Goal: Task Accomplishment & Management: Manage account settings

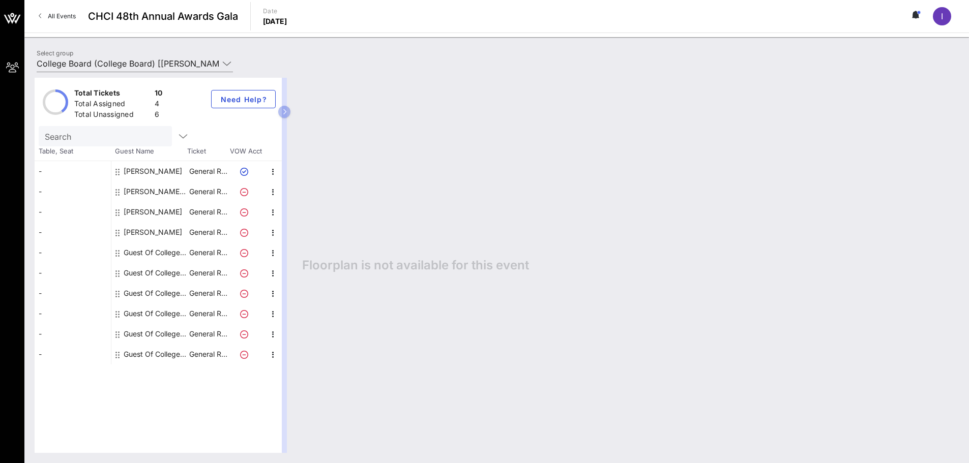
click at [143, 254] on div "Guest Of College Board" at bounding box center [156, 253] width 64 height 20
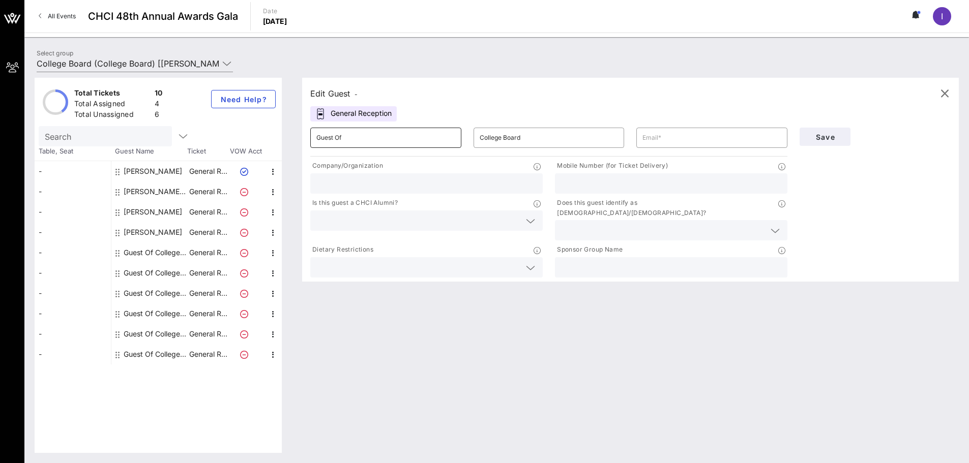
click at [381, 139] on input "Guest Of" at bounding box center [385, 138] width 139 height 16
click at [380, 139] on input "Guest Of" at bounding box center [385, 138] width 139 height 16
click at [361, 138] on input "Guest Of" at bounding box center [385, 138] width 139 height 16
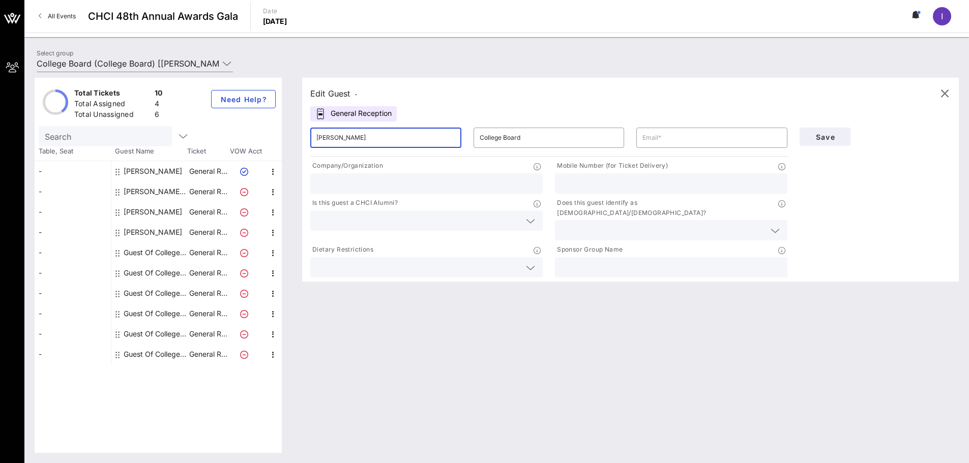
type input "Elena"
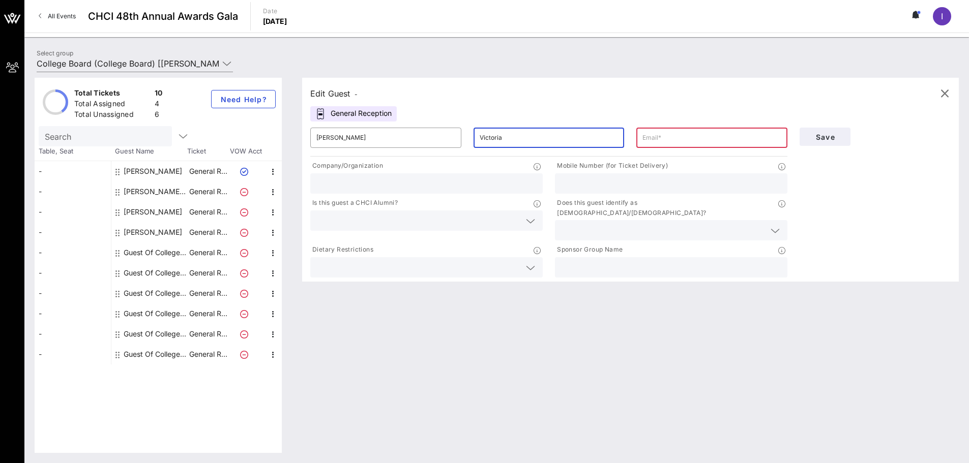
click at [538, 141] on input "Victoria" at bounding box center [549, 138] width 139 height 16
type input "V"
type input "d"
type input "Davis"
click at [667, 134] on input "text" at bounding box center [711, 138] width 139 height 16
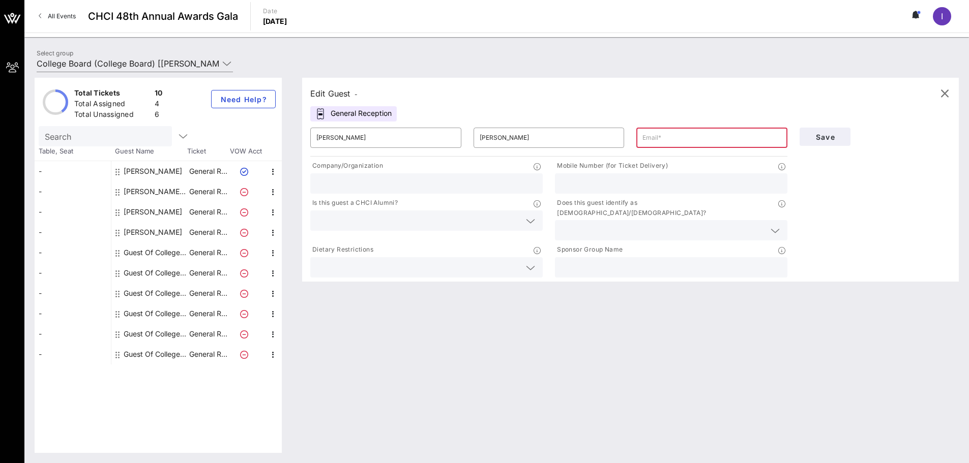
paste input "edavis@collegeboard.org"
type input "edavis@collegeboard.org"
click at [829, 137] on span "Save" at bounding box center [825, 137] width 35 height 9
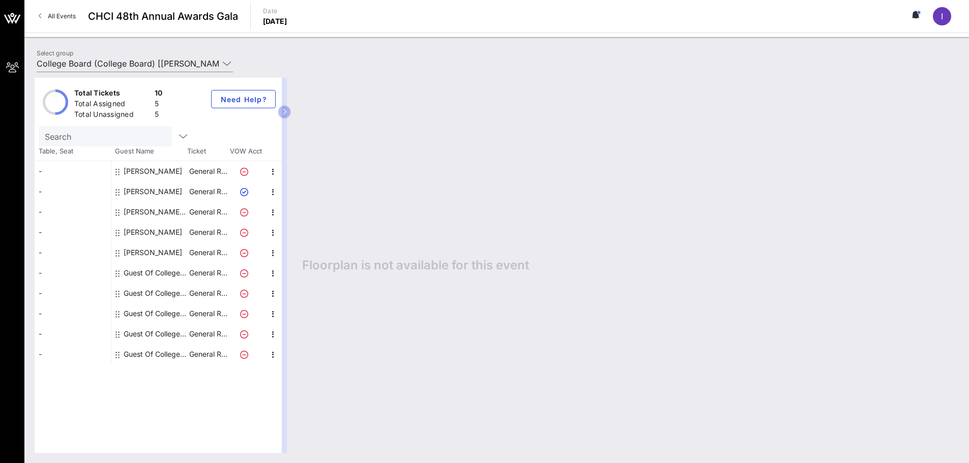
click at [144, 168] on div "Elena Davis" at bounding box center [153, 171] width 58 height 20
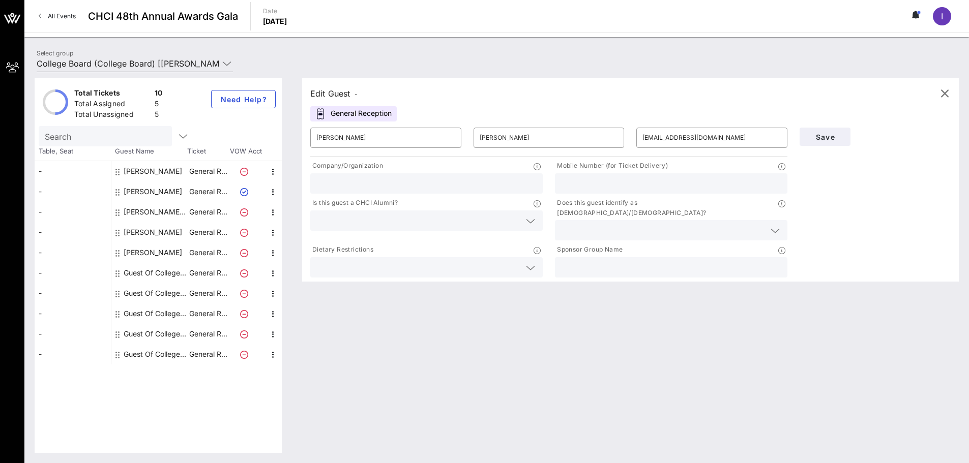
click at [372, 182] on input "text" at bounding box center [426, 183] width 220 height 13
type input "College Board"
click at [578, 185] on input "2484697197" at bounding box center [671, 183] width 220 height 13
type input "248-469-7197"
click at [414, 224] on input "text" at bounding box center [418, 220] width 204 height 13
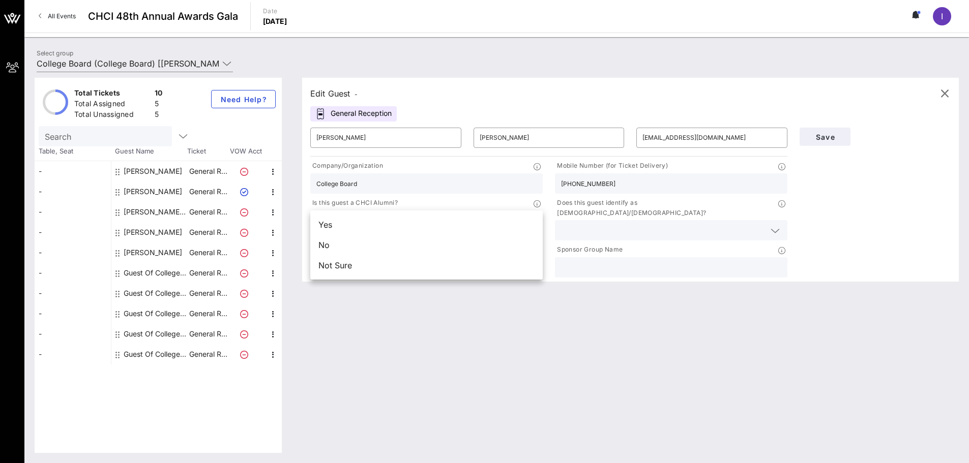
click at [421, 246] on div "No" at bounding box center [426, 245] width 232 height 20
click at [661, 224] on input "text" at bounding box center [663, 230] width 204 height 13
click at [661, 218] on div "My Groups CHCI 48th Annual Awards Gala All Events CHCI 48th Annual Awards Gala …" at bounding box center [484, 231] width 969 height 463
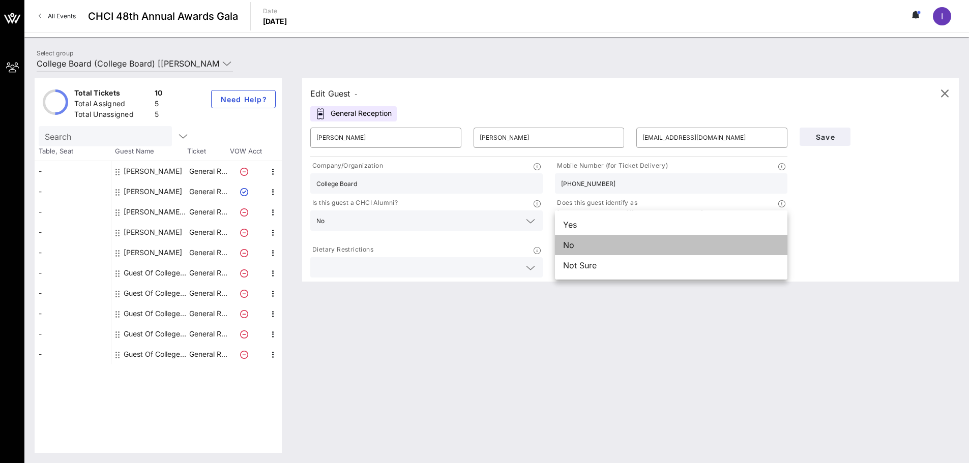
click at [603, 245] on div "No" at bounding box center [671, 245] width 232 height 20
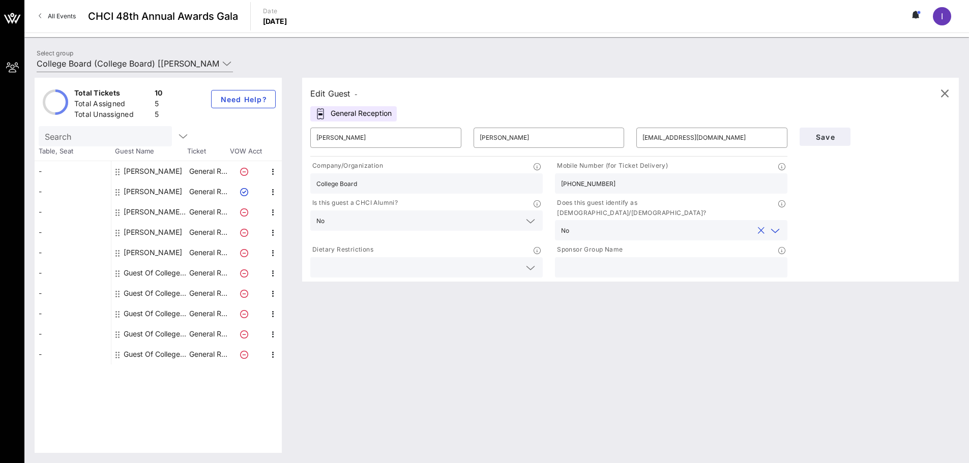
click at [529, 262] on icon at bounding box center [530, 268] width 9 height 12
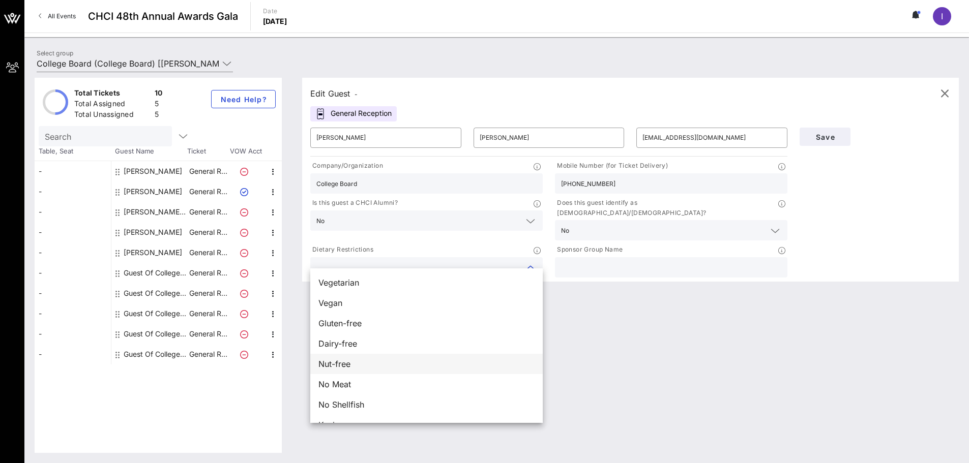
click at [380, 361] on div "Nut-free" at bounding box center [426, 364] width 232 height 20
click at [512, 369] on div "Nut-free" at bounding box center [426, 364] width 232 height 20
click at [332, 365] on span "Nut-free" at bounding box center [334, 364] width 32 height 12
click at [804, 301] on div "Edit Guest - General Reception ​ Elena ​ Davis ​ edavis@collegeboard.org Compan…" at bounding box center [625, 265] width 667 height 375
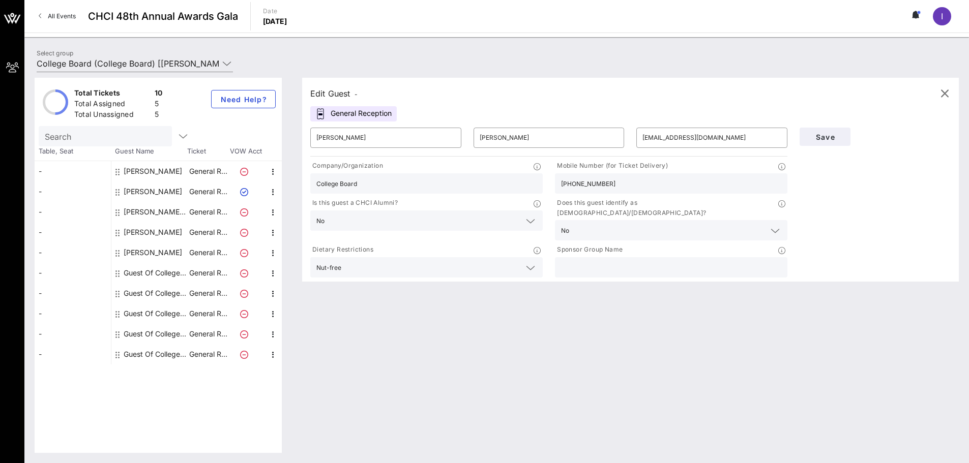
click at [623, 261] on input "text" at bounding box center [671, 267] width 220 height 13
click at [834, 136] on span "Save" at bounding box center [825, 137] width 35 height 9
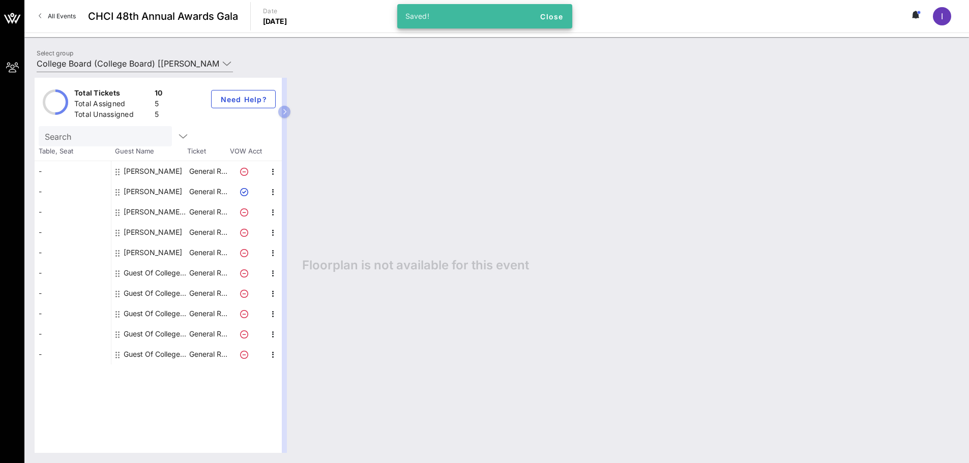
click at [161, 232] on div "Richard Velazquez" at bounding box center [153, 232] width 58 height 20
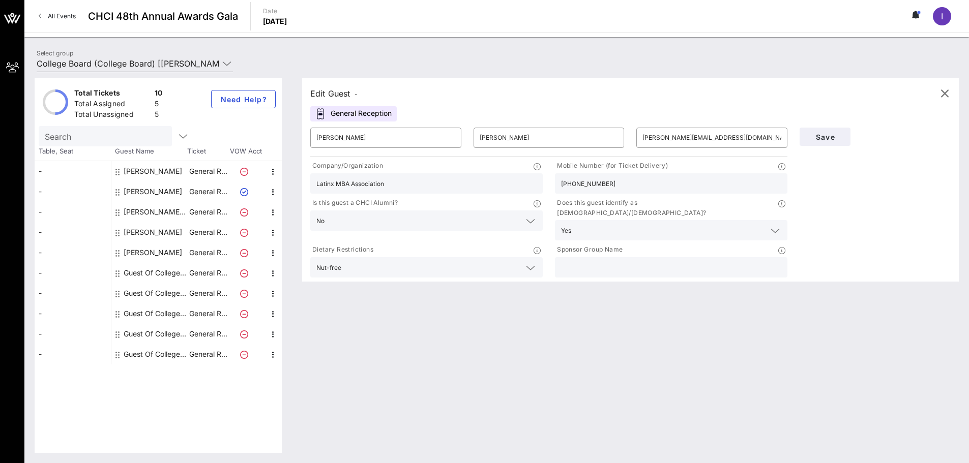
click at [165, 210] on div "Jamila M Shabazz Brathwaite" at bounding box center [156, 212] width 64 height 20
type input "Jamila M"
type input "Shabazz Brathwaite"
type input "jbrathwaite@collegeboard.org"
type input "College Board"
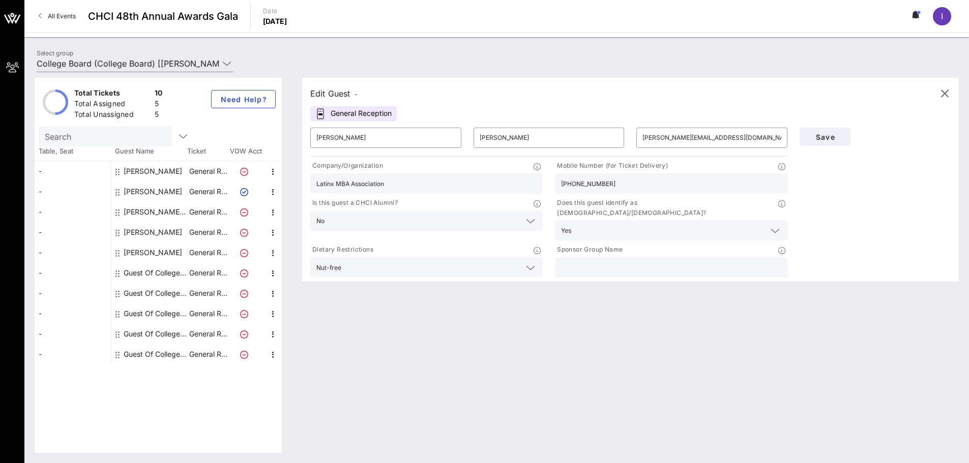
type input "3479637973"
click at [599, 261] on input "text" at bounding box center [671, 267] width 220 height 13
type input "College Board"
click at [137, 191] on div "Ismael Ayala" at bounding box center [153, 192] width 58 height 20
type input "Ismael"
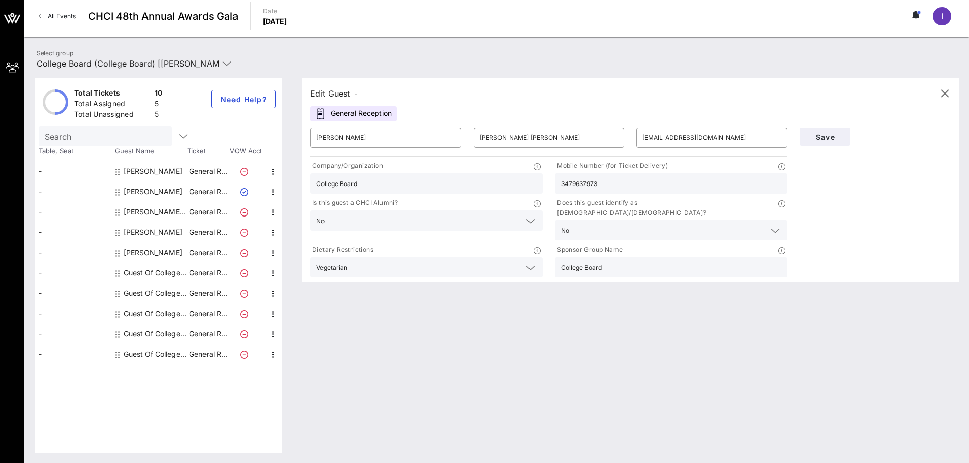
type input "Ayala"
type input "iayala@collegeboard.org"
type input "210-325-3325"
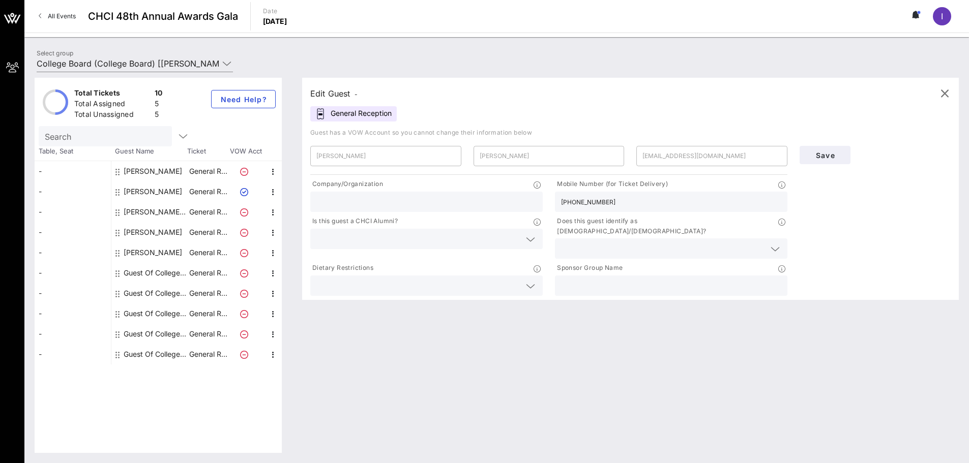
click at [412, 201] on input "text" at bounding box center [426, 201] width 220 height 13
type input "College Board"
click at [452, 241] on input "text" at bounding box center [418, 238] width 204 height 13
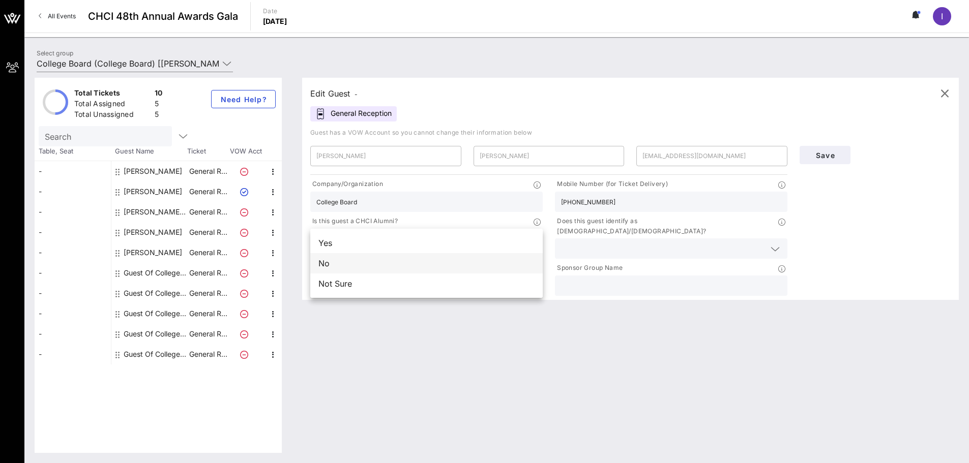
click at [374, 268] on div "No" at bounding box center [426, 263] width 232 height 20
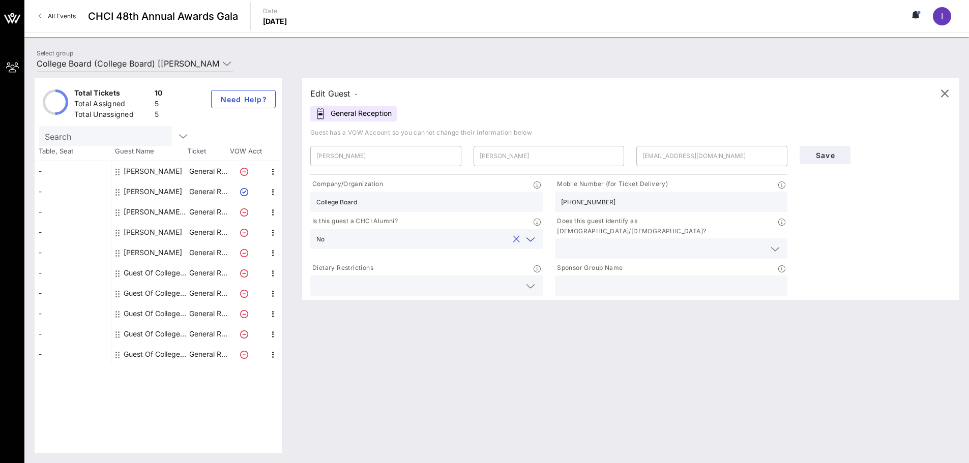
click at [648, 242] on input "text" at bounding box center [663, 248] width 204 height 13
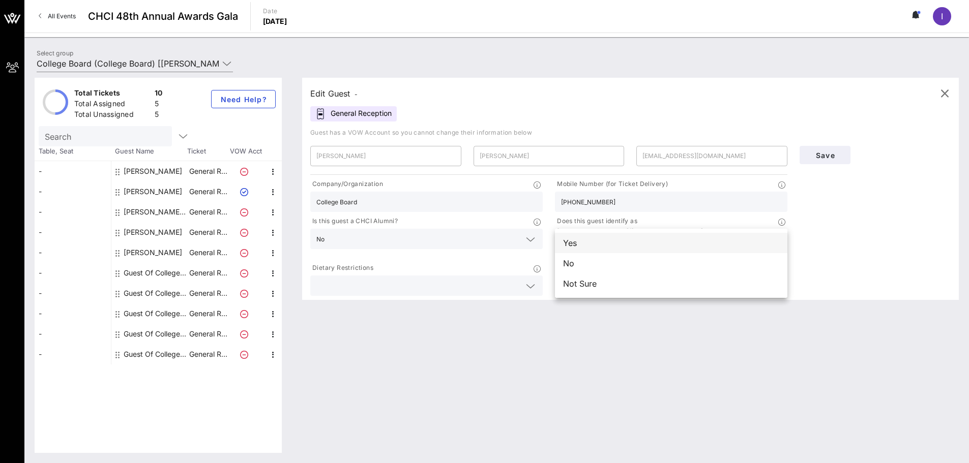
click at [602, 246] on div "Yes" at bounding box center [671, 243] width 232 height 20
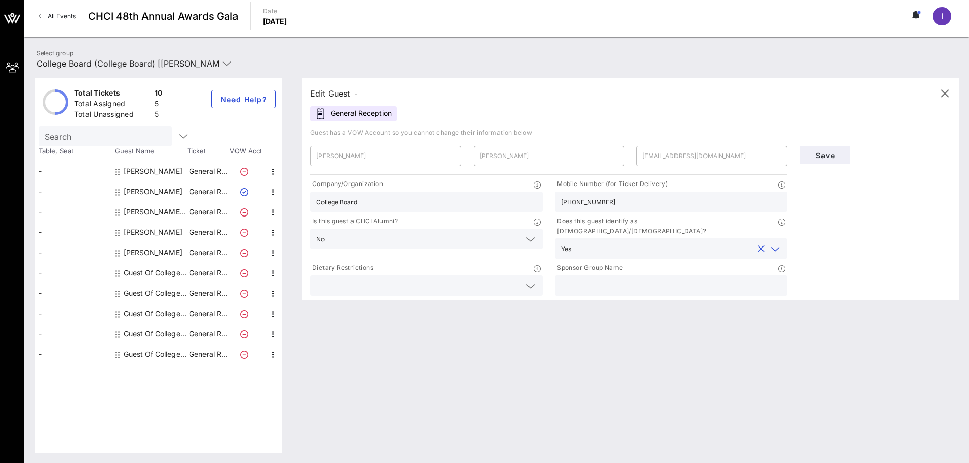
click at [495, 280] on input "text" at bounding box center [418, 285] width 204 height 13
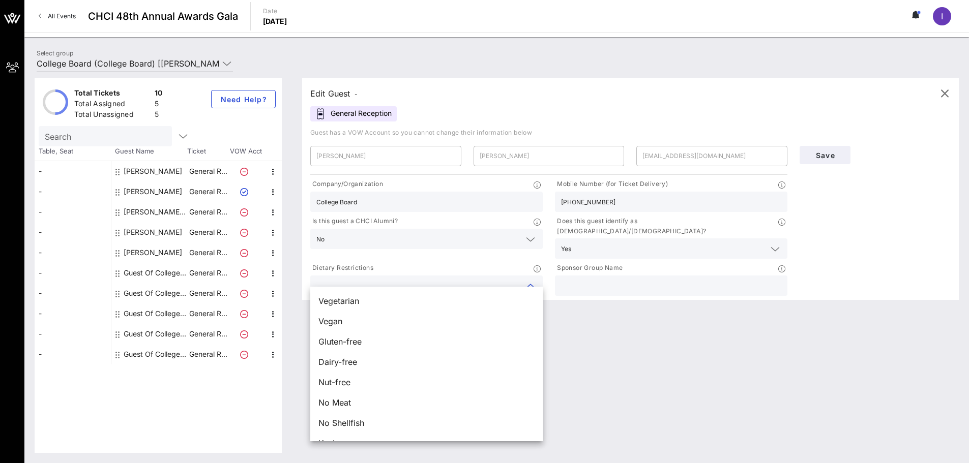
click at [495, 280] on input "text" at bounding box center [418, 285] width 204 height 13
click at [645, 315] on div "Edit Guest - General Reception Guest has a VOW Account so you cannot change the…" at bounding box center [625, 265] width 667 height 375
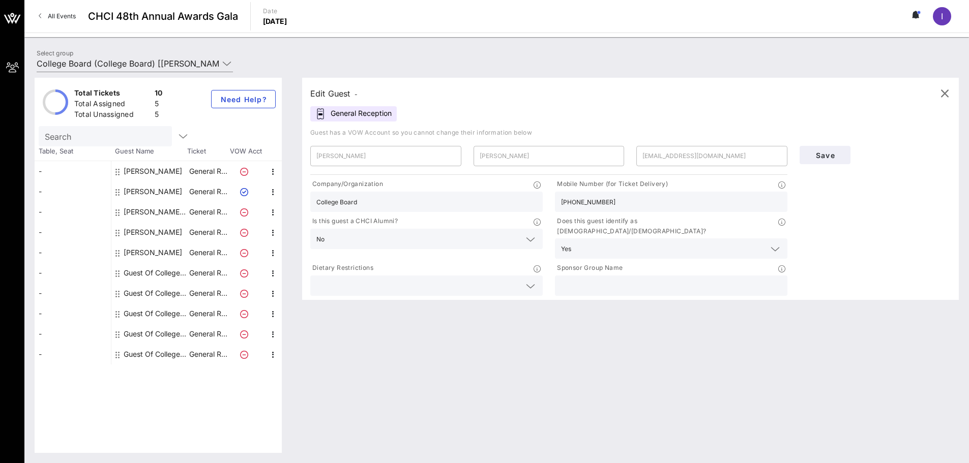
click at [668, 280] on input "text" at bounding box center [671, 285] width 220 height 13
type input "College Board"
drag, startPoint x: 415, startPoint y: 318, endPoint x: 409, endPoint y: 316, distance: 6.1
click at [415, 318] on div "Edit Guest - General Reception Guest has a VOW Account so you cannot change the…" at bounding box center [625, 265] width 667 height 375
click at [145, 272] on div "Guest Of College Board" at bounding box center [156, 273] width 64 height 20
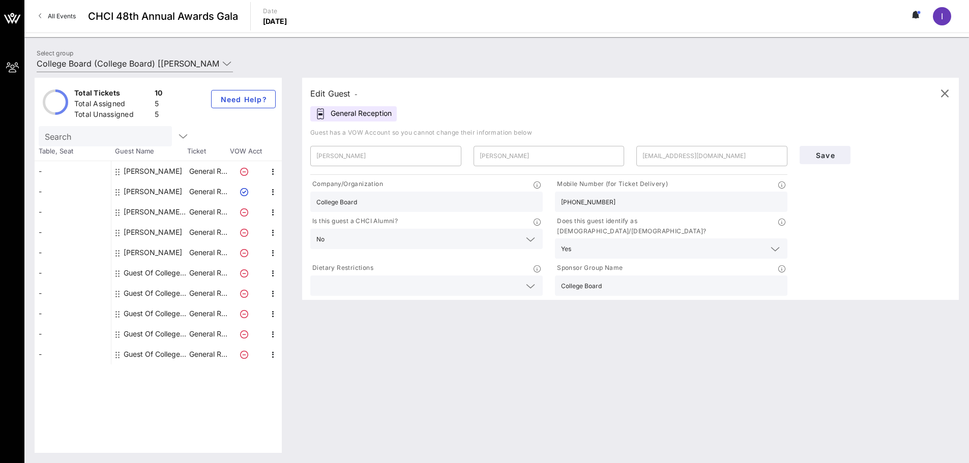
type input "Guest Of"
type input "College Board"
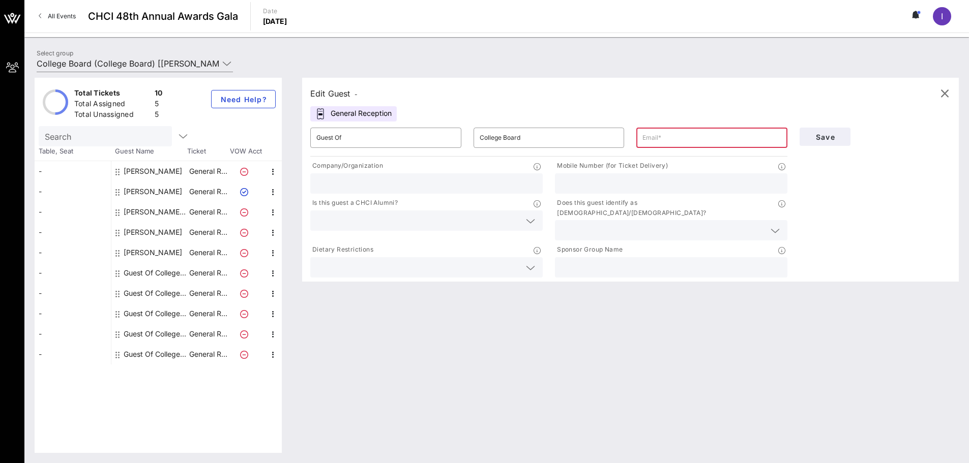
click at [432, 176] on div at bounding box center [426, 183] width 220 height 20
click at [394, 141] on input "Guest Of" at bounding box center [385, 138] width 139 height 16
click at [346, 136] on input "Guest Of" at bounding box center [385, 138] width 139 height 16
type input "Alexandra"
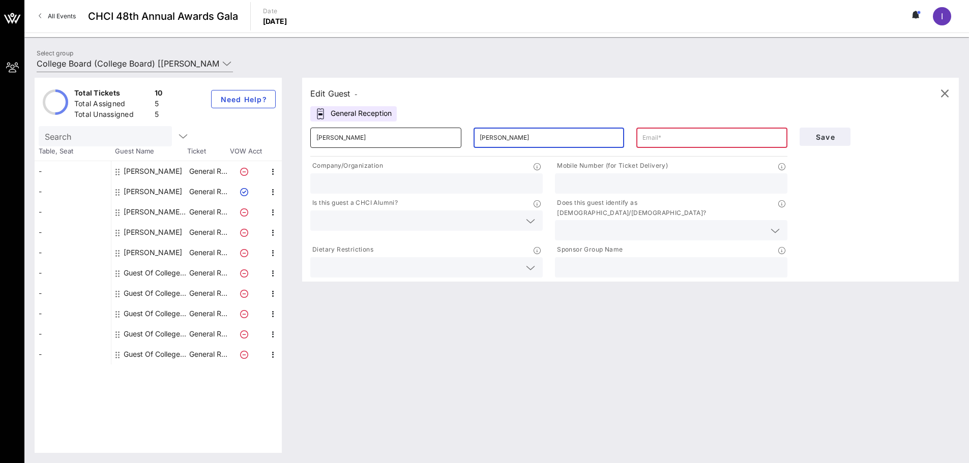
type input "Dominguez"
click at [678, 139] on input "text" at bounding box center [711, 138] width 139 height 16
paste input "adominguez@collegeboard.org"
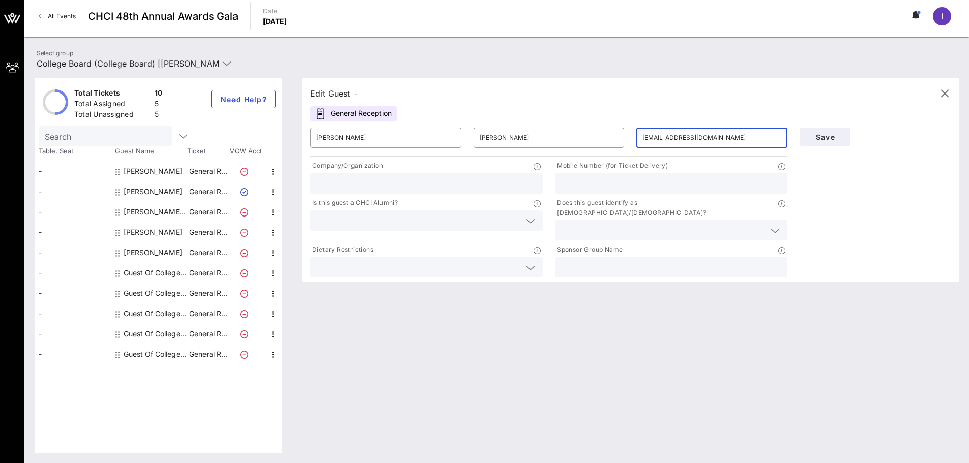
type input "adominguez@collegeboard.org"
click at [460, 188] on input "text" at bounding box center [426, 183] width 220 height 13
type input "College Board"
type input "786-955-7155"
click at [356, 224] on input "text" at bounding box center [418, 220] width 204 height 13
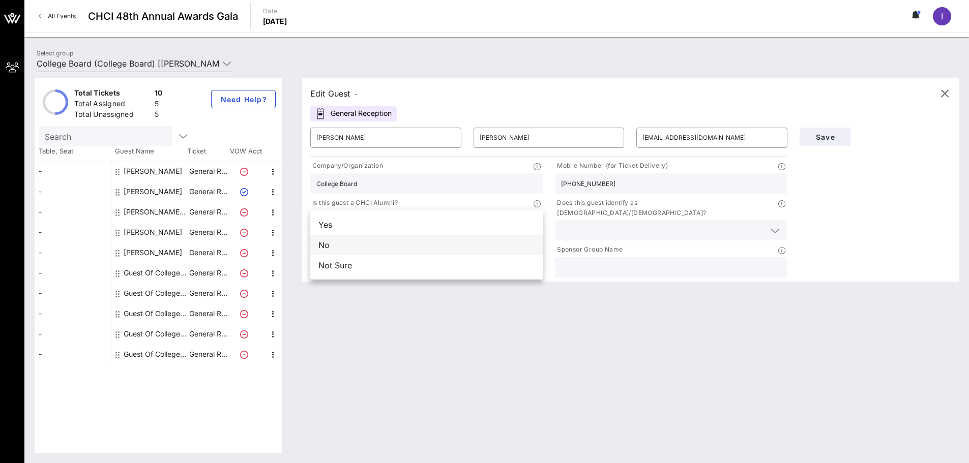
click at [353, 247] on div "No" at bounding box center [426, 245] width 232 height 20
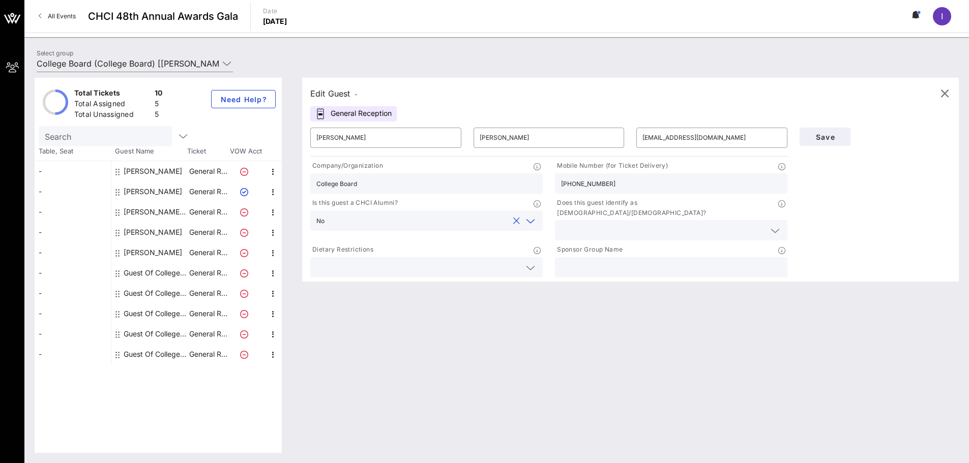
click at [584, 224] on input "text" at bounding box center [663, 230] width 204 height 13
click at [584, 223] on div "My Groups CHCI 48th Annual Awards Gala All Events CHCI 48th Annual Awards Gala …" at bounding box center [484, 231] width 969 height 463
click at [0, 0] on div "Yes" at bounding box center [0, 0] width 0 height 0
click at [439, 268] on div "Dietary Restrictions" at bounding box center [426, 261] width 245 height 37
click at [583, 261] on input "text" at bounding box center [671, 267] width 220 height 13
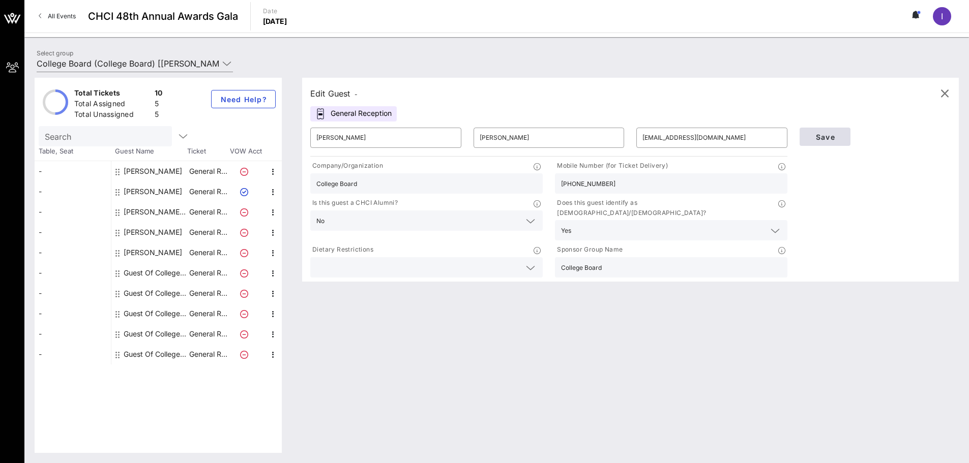
type input "College Board"
click at [831, 134] on span "Save" at bounding box center [825, 137] width 35 height 9
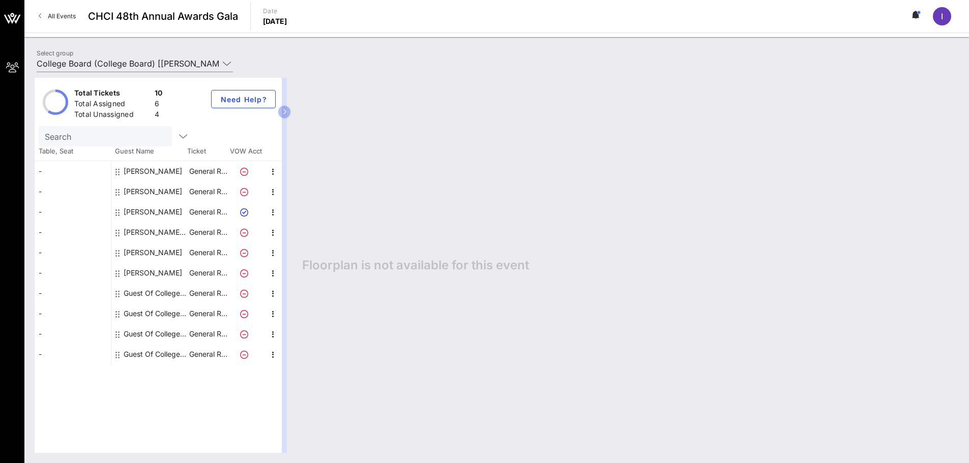
click at [151, 293] on div "Guest Of College Board" at bounding box center [156, 293] width 64 height 20
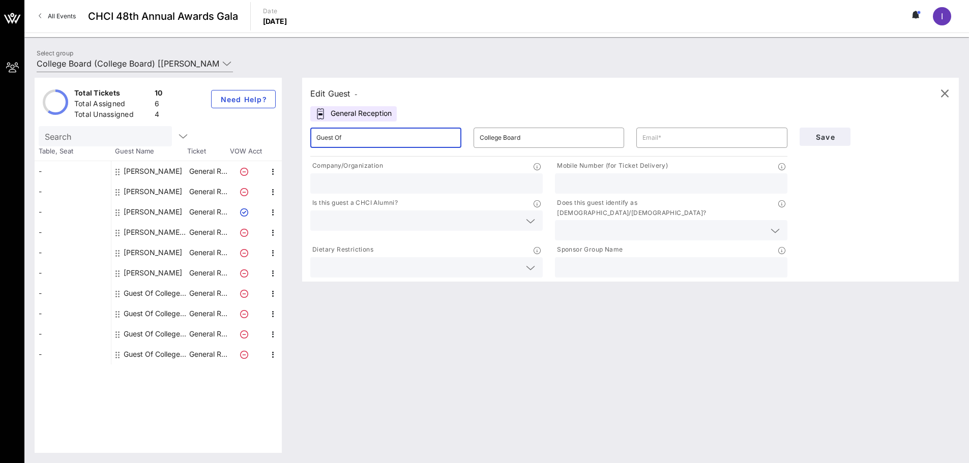
click at [348, 141] on input "Guest Of" at bounding box center [385, 138] width 139 height 16
click at [418, 139] on input "Guest Of" at bounding box center [385, 138] width 139 height 16
type input "Gisell"
type input "B"
type input "Victoria"
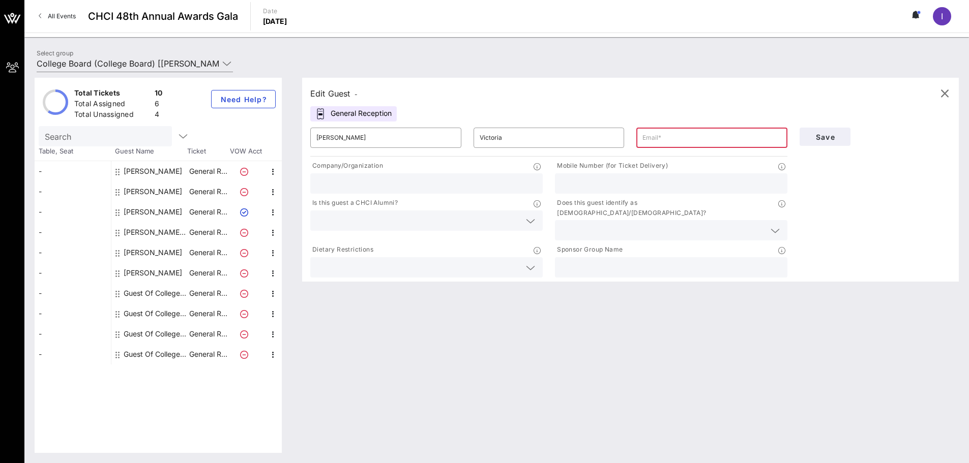
click at [144, 171] on div "Alexandra Dominguez" at bounding box center [153, 171] width 58 height 20
type input "Alexandra"
type input "Dominguez"
type input "adominguez@collegeboard.org"
type input "College Board"
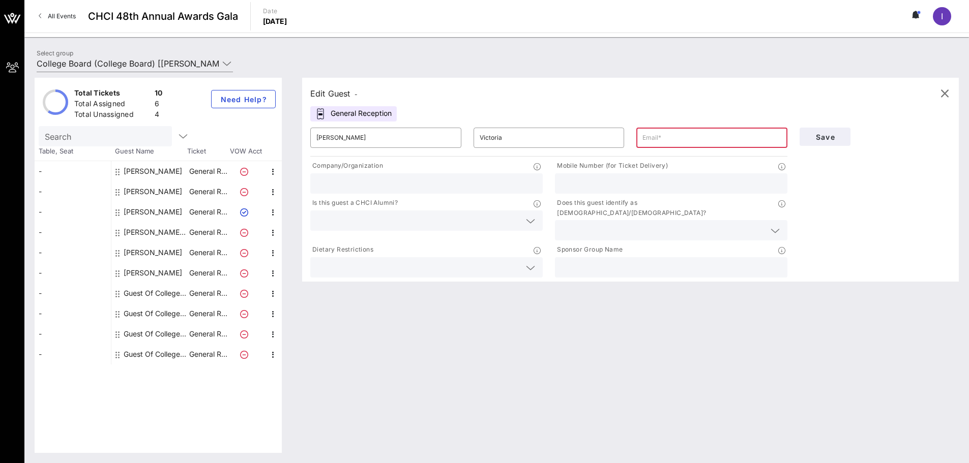
type input "786-955-7155"
type input "College Board"
click at [518, 147] on div "Dominguez" at bounding box center [549, 138] width 139 height 20
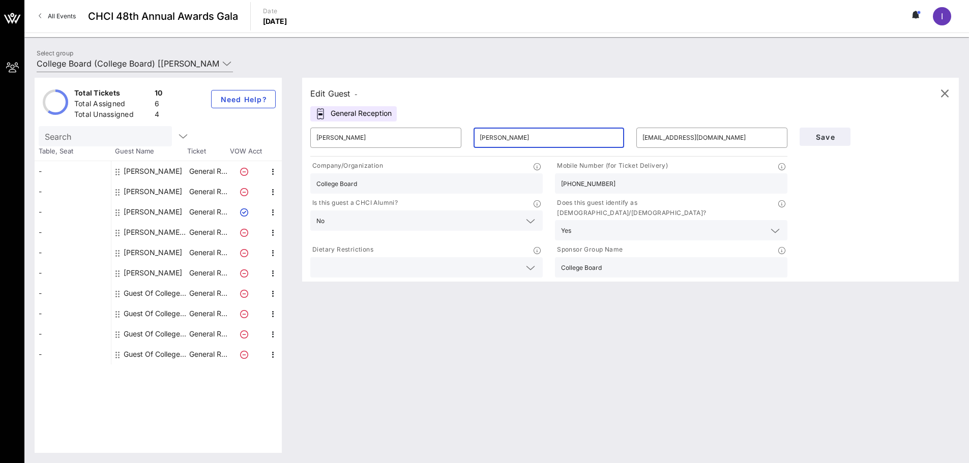
drag, startPoint x: 520, startPoint y: 141, endPoint x: 473, endPoint y: 143, distance: 46.9
click at [473, 143] on div "​ Dominguez" at bounding box center [548, 138] width 151 height 20
type input "Galka"
click at [824, 135] on span "Save" at bounding box center [825, 137] width 35 height 9
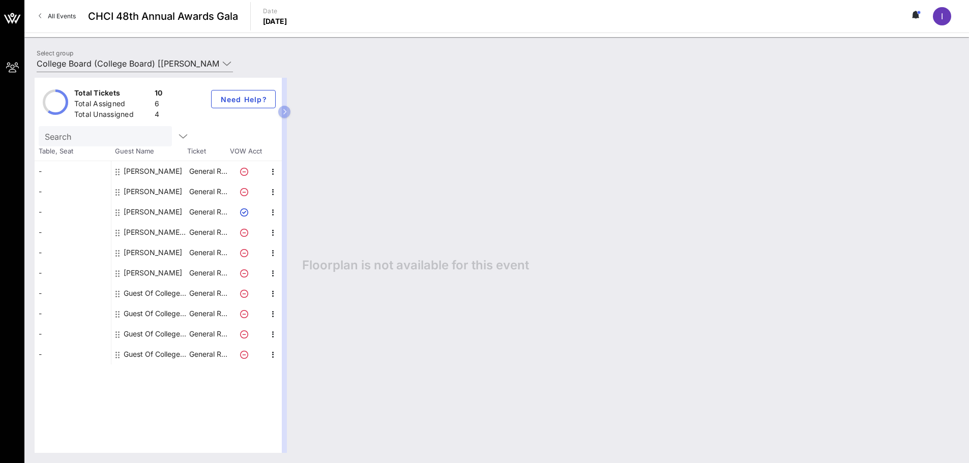
click at [146, 292] on div "Guest Of College Board" at bounding box center [156, 293] width 64 height 20
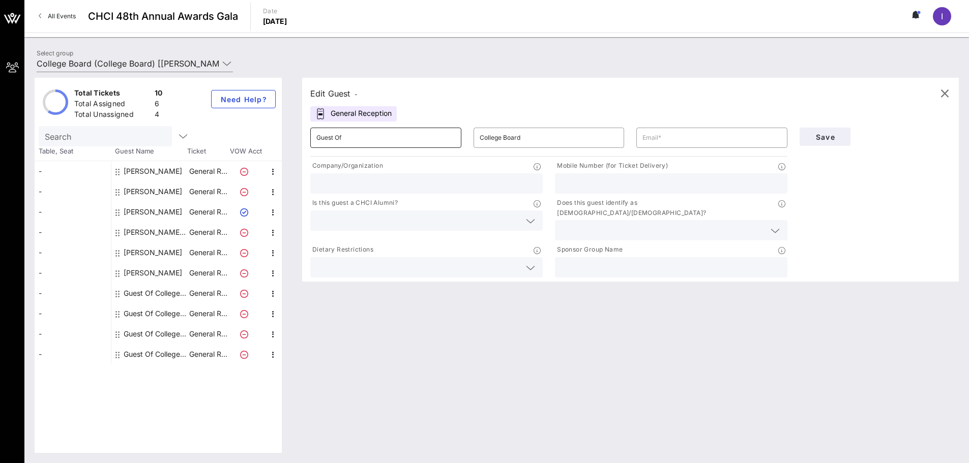
click at [345, 138] on input "Guest Of" at bounding box center [385, 138] width 139 height 16
drag, startPoint x: 345, startPoint y: 138, endPoint x: 282, endPoint y: 135, distance: 62.7
click at [282, 135] on div "Total Tickets 10 Total Assigned 6 Total Unassigned 4 Need Help? Search Table, S…" at bounding box center [497, 265] width 924 height 375
click at [282, 135] on div "Total Tickets 10 Total Assigned 6 Total Unassigned 4 Need Help? Search Table, S…" at bounding box center [163, 265] width 257 height 375
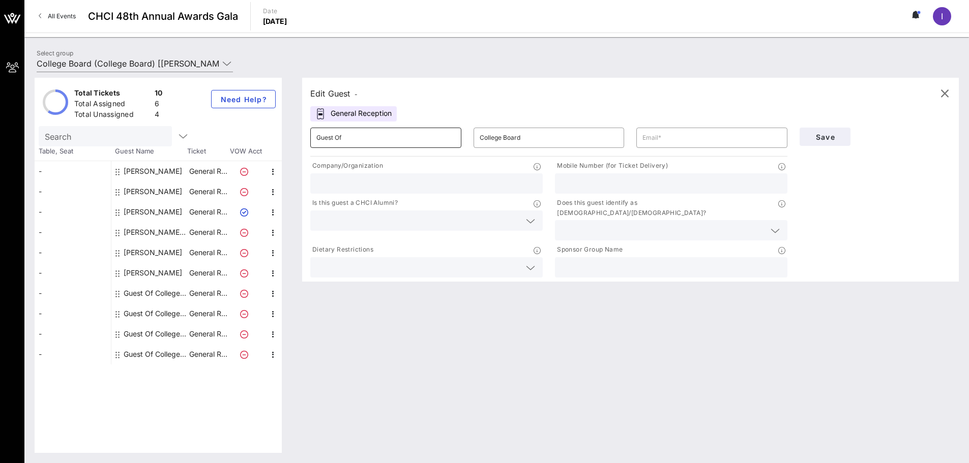
click at [408, 145] on input "Guest Of" at bounding box center [385, 138] width 139 height 16
type input "Francina"
type input "Victoria"
click at [716, 135] on input "text" at bounding box center [711, 138] width 139 height 16
paste input "Francina.victoria@gmail.com"
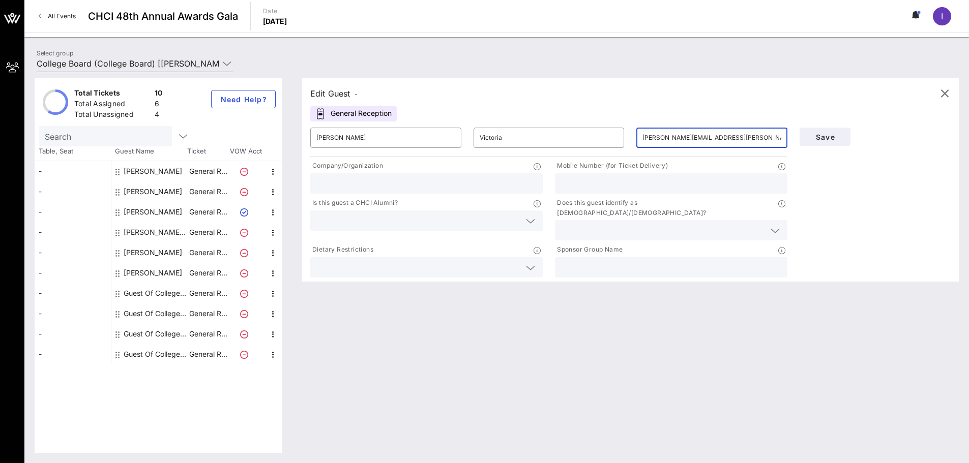
type input "Francina.victoria@gmail.com"
click at [346, 179] on input "text" at bounding box center [426, 183] width 220 height 13
type input "College Board"
click at [607, 183] on input "text" at bounding box center [671, 183] width 220 height 13
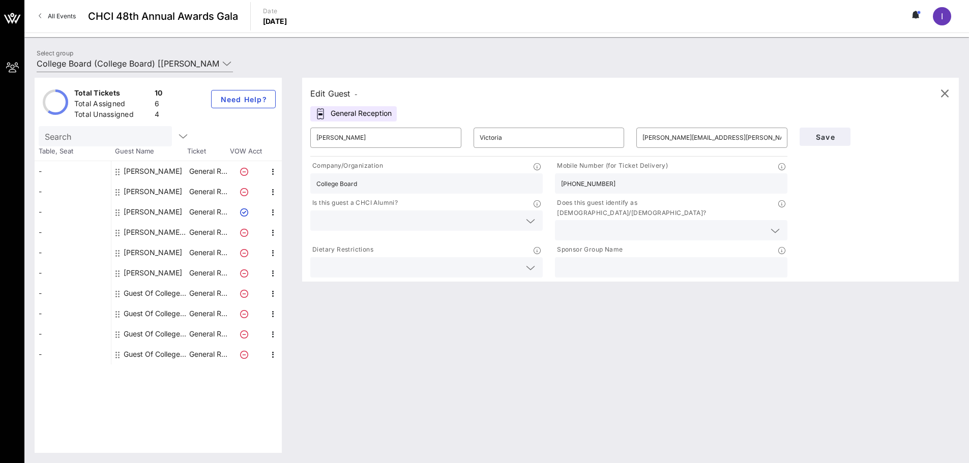
type input "978-376-5408"
click at [380, 220] on input "text" at bounding box center [418, 220] width 204 height 13
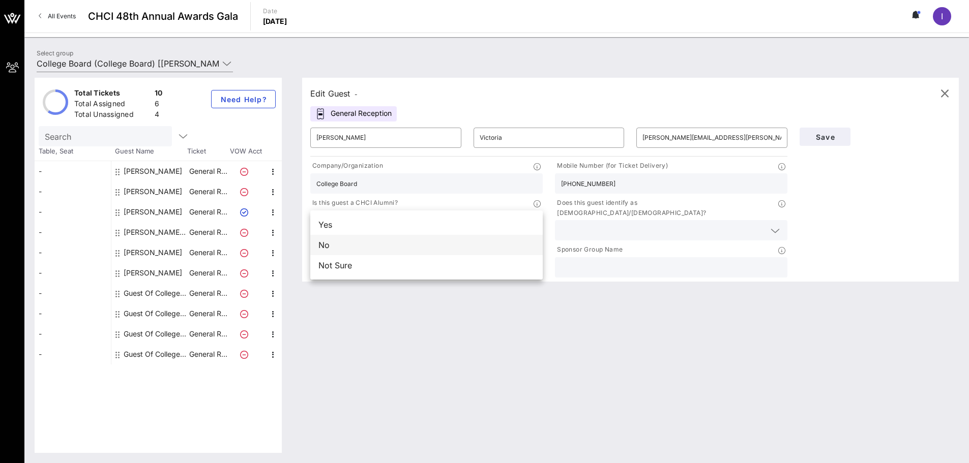
click at [350, 242] on div "No" at bounding box center [426, 245] width 232 height 20
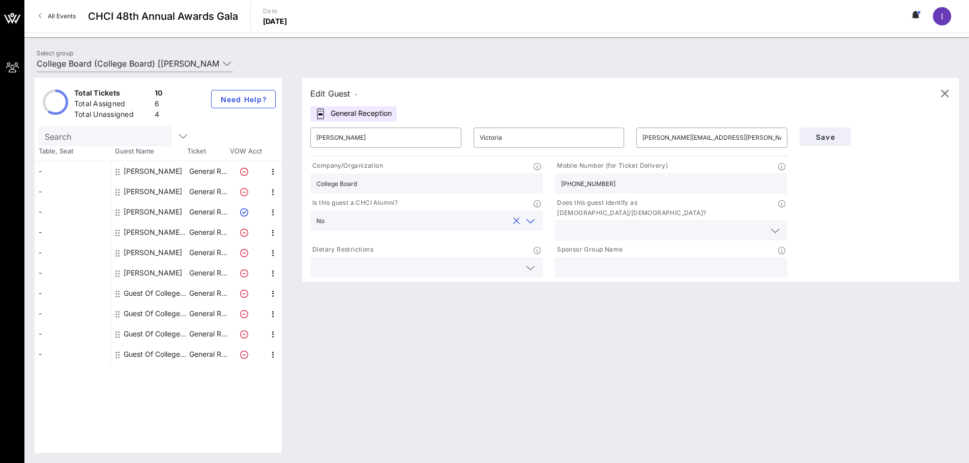
click at [583, 224] on input "text" at bounding box center [663, 230] width 204 height 13
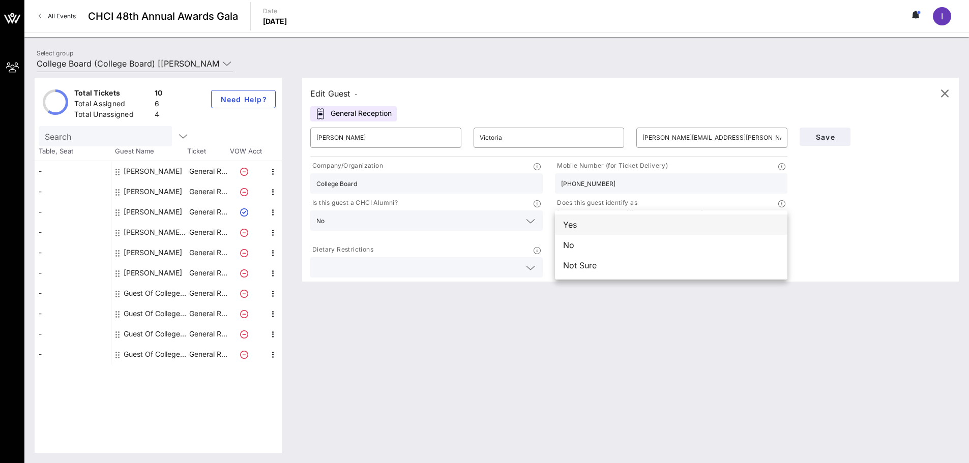
click at [580, 223] on div "Yes" at bounding box center [671, 225] width 232 height 20
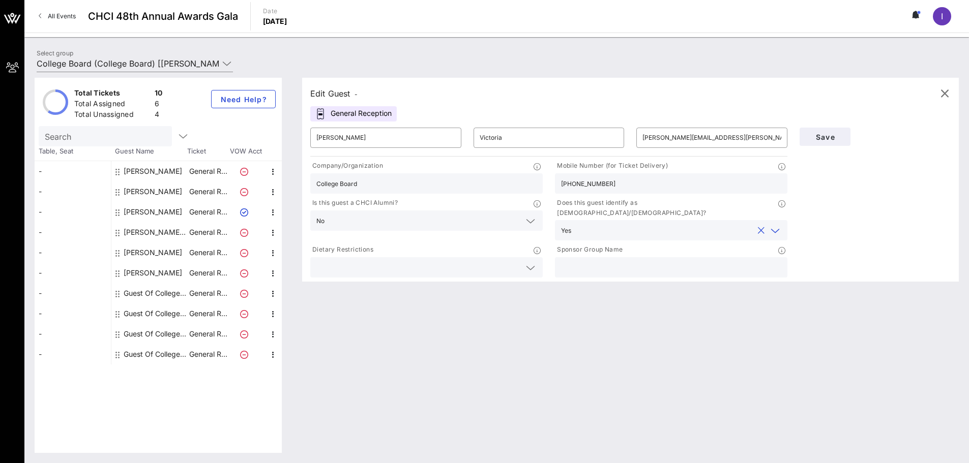
click at [507, 261] on input "text" at bounding box center [418, 267] width 204 height 13
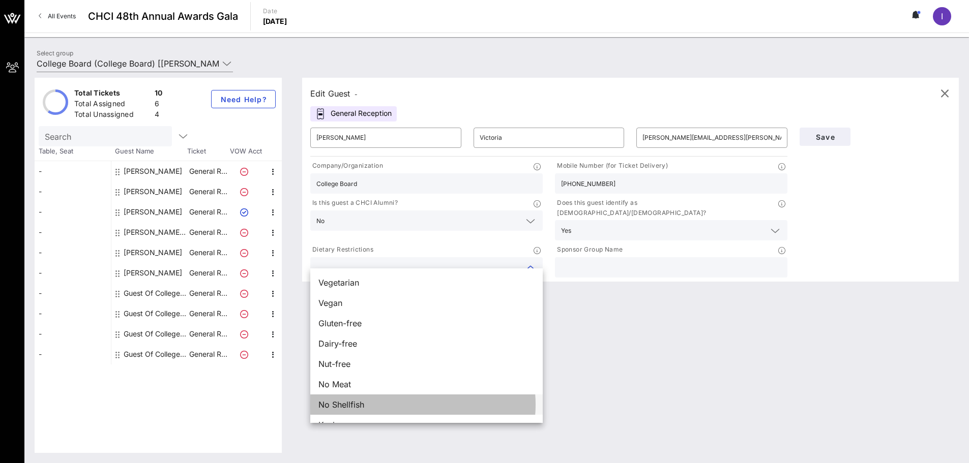
click at [367, 404] on div "No Shellfish" at bounding box center [426, 405] width 232 height 20
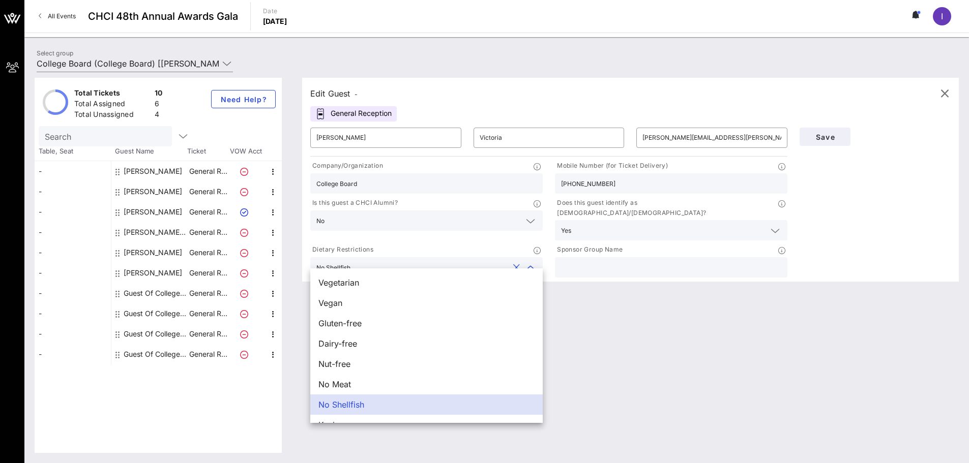
click at [623, 261] on input "text" at bounding box center [671, 267] width 220 height 13
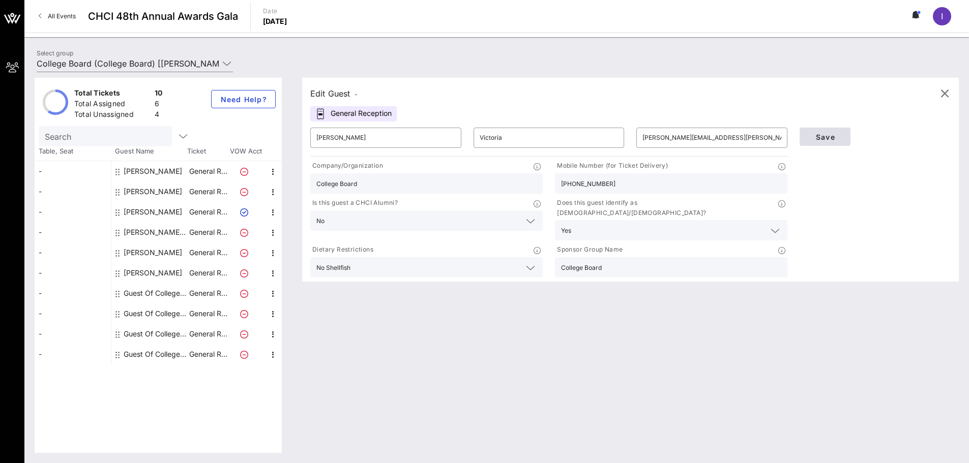
type input "College Board"
click at [836, 141] on button "Save" at bounding box center [824, 137] width 51 height 18
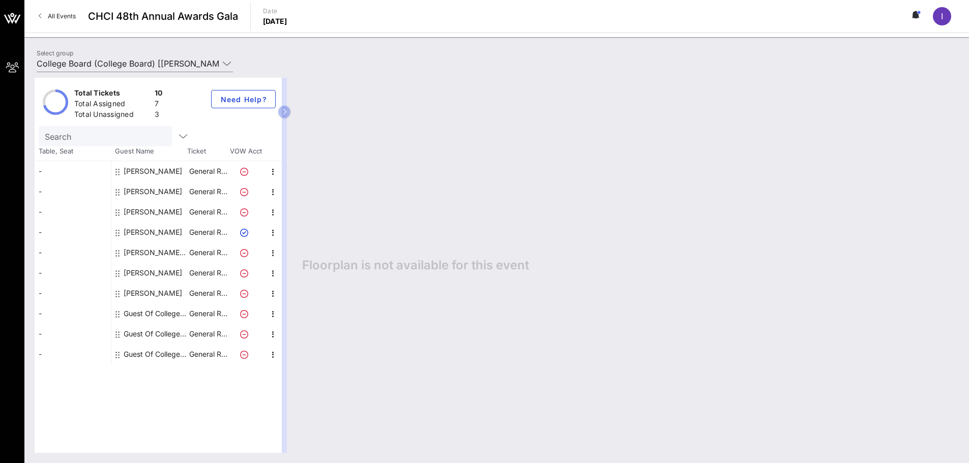
click at [151, 312] on div "Guest Of College Board" at bounding box center [156, 314] width 64 height 20
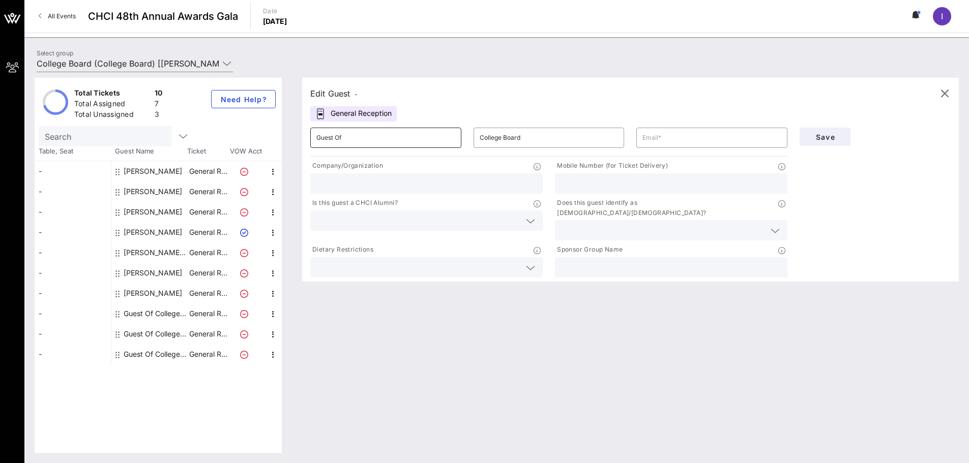
click at [343, 134] on input "Guest Of" at bounding box center [385, 138] width 139 height 16
type input "[PERSON_NAME]"
type input "Cronan"
type input "[EMAIL_ADDRESS][DOMAIN_NAME]"
type input "College Board"
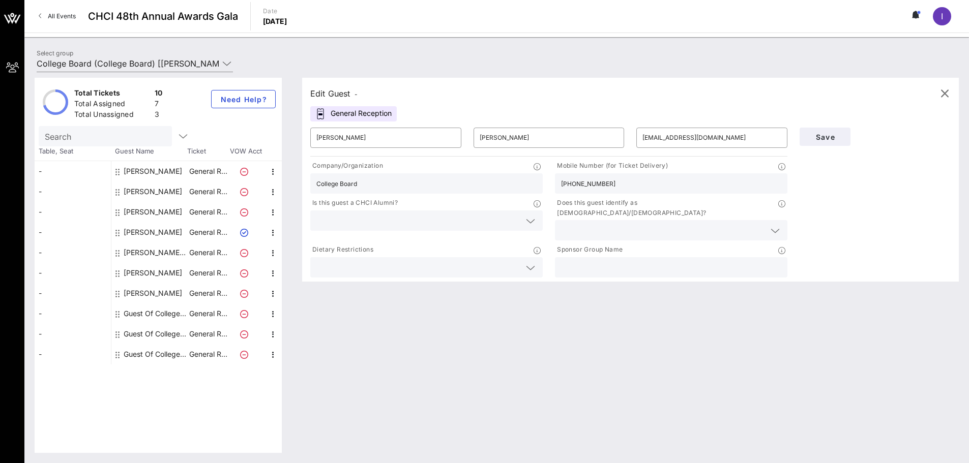
type input "646-385-5320"
click at [325, 226] on input "text" at bounding box center [418, 220] width 204 height 13
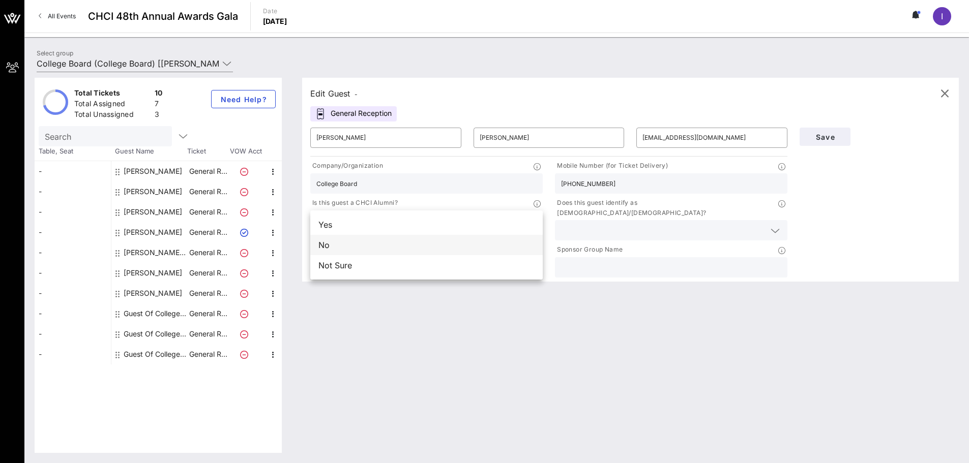
click at [336, 238] on div "No" at bounding box center [426, 245] width 232 height 20
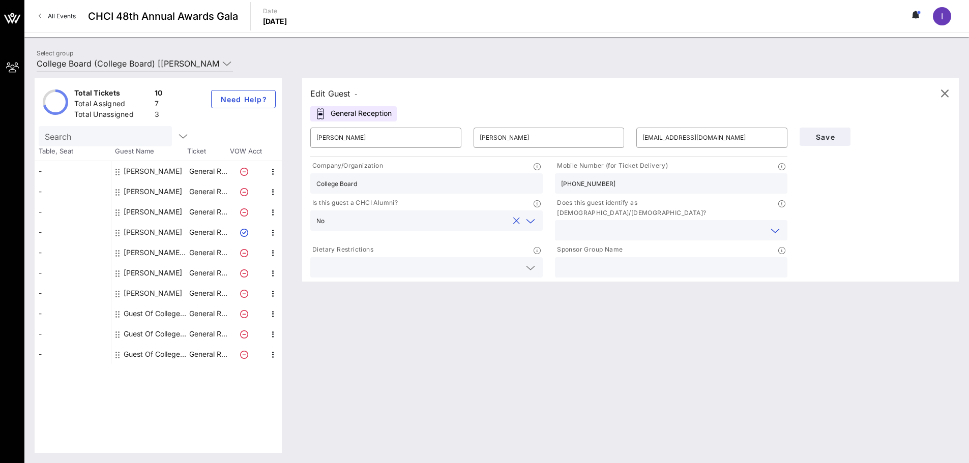
click at [610, 224] on input "text" at bounding box center [663, 230] width 204 height 13
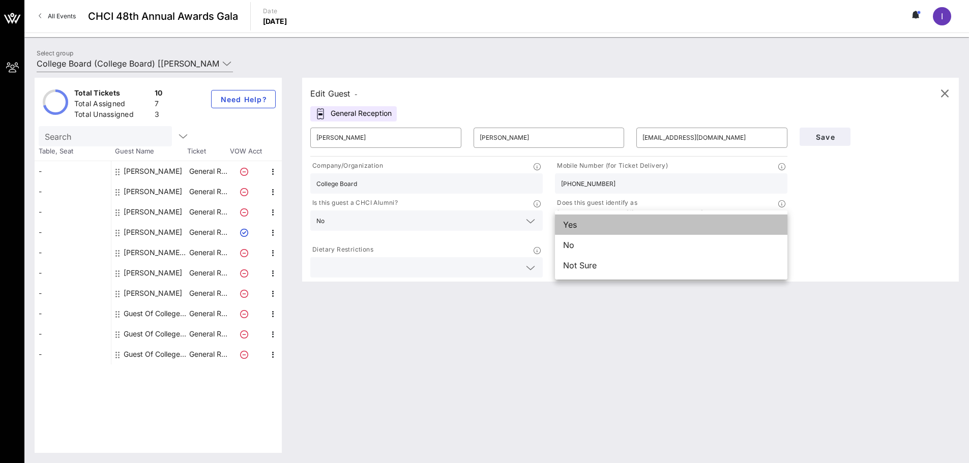
click at [604, 226] on div "Yes" at bounding box center [671, 225] width 232 height 20
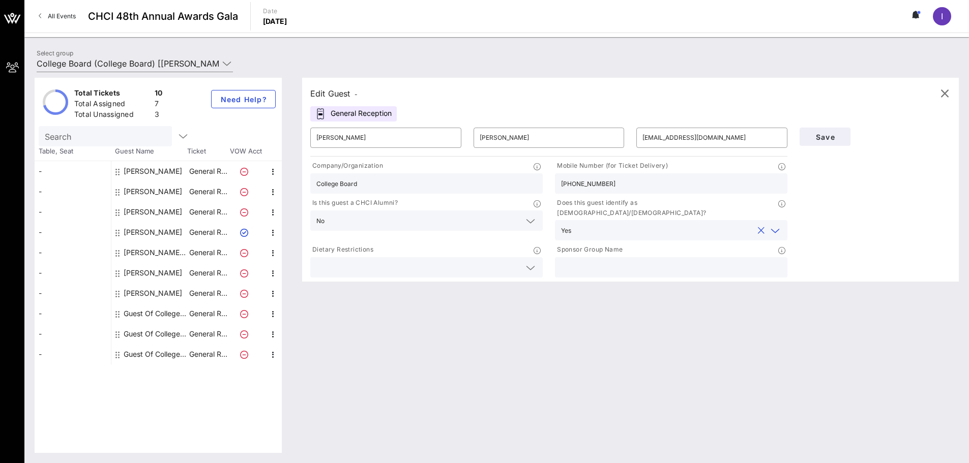
click at [433, 261] on input "text" at bounding box center [418, 267] width 204 height 13
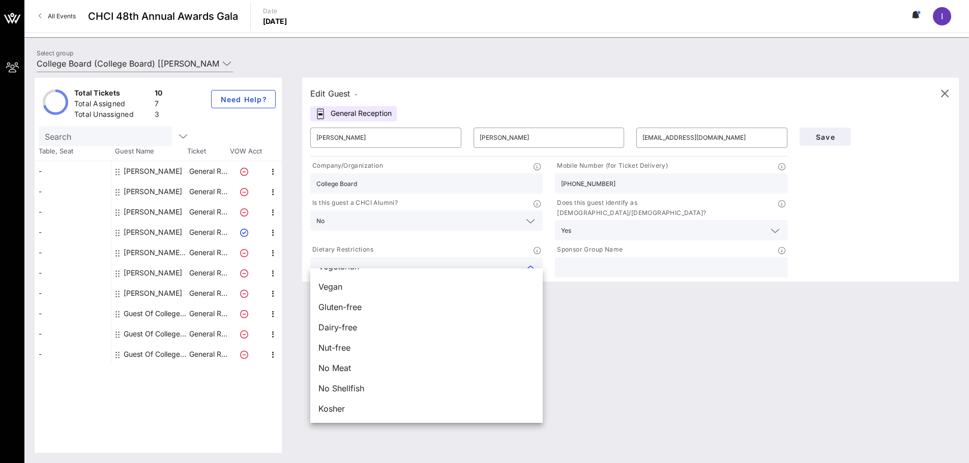
drag, startPoint x: 566, startPoint y: 253, endPoint x: 681, endPoint y: 254, distance: 115.0
click at [566, 261] on input "text" at bounding box center [671, 267] width 220 height 13
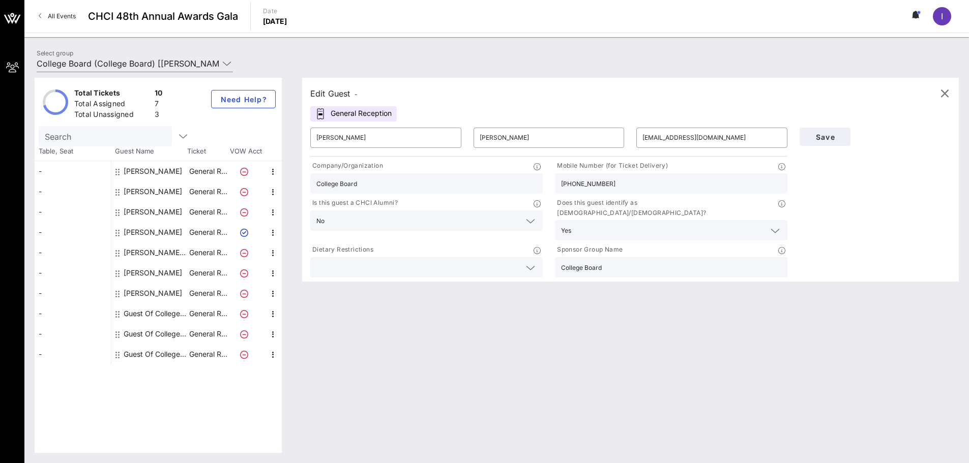
type input "College Board"
click at [435, 262] on input "text" at bounding box center [418, 267] width 204 height 13
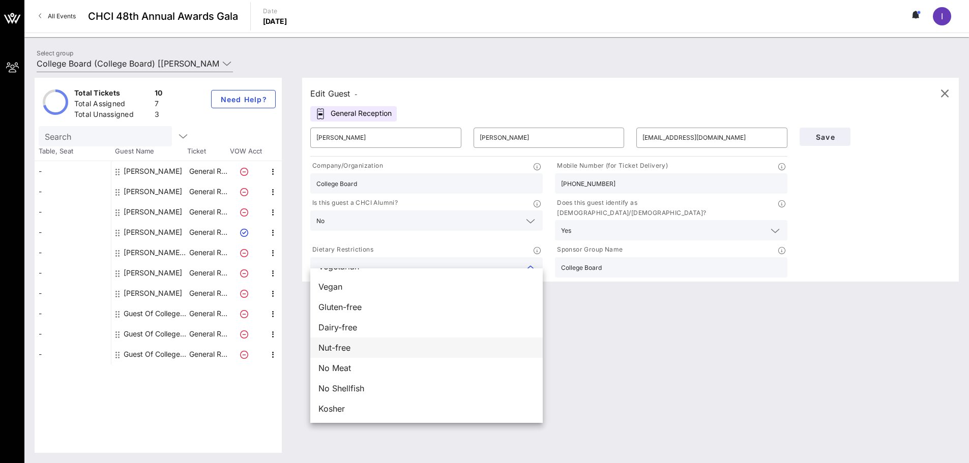
scroll to position [0, 0]
click at [613, 322] on div "Edit Guest - General Reception ​ Barbara ​ Cronan ​ bcronan@collegeboard.org Co…" at bounding box center [625, 265] width 667 height 375
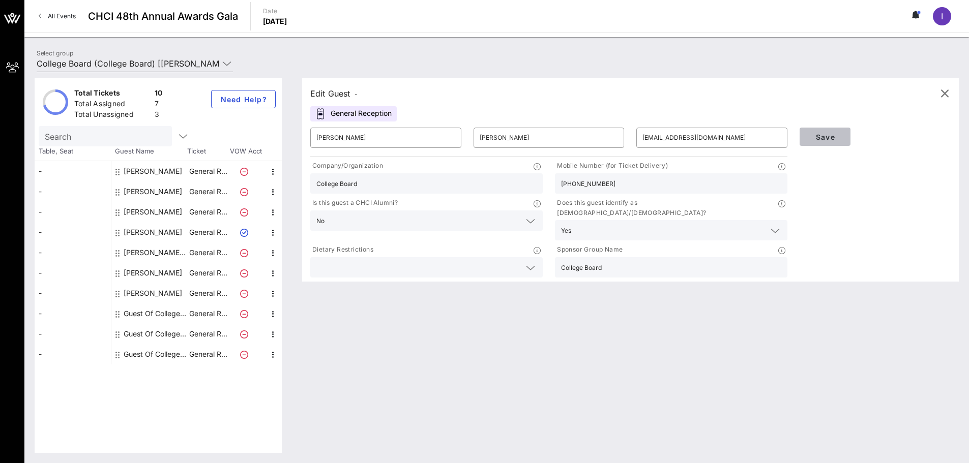
drag, startPoint x: 827, startPoint y: 139, endPoint x: 850, endPoint y: 171, distance: 39.3
click at [827, 139] on span "Save" at bounding box center [825, 137] width 35 height 9
click at [583, 344] on div "Edit Guest - General Reception ​ Barbara ​ Cronan ​ bcronan@collegeboard.org Co…" at bounding box center [625, 265] width 667 height 375
click at [428, 265] on div at bounding box center [426, 267] width 220 height 20
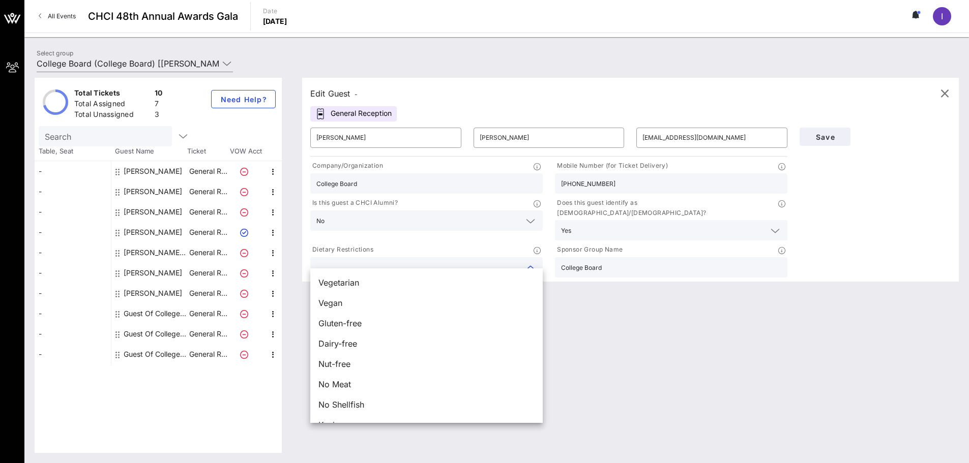
click at [615, 263] on input "College Board" at bounding box center [671, 267] width 220 height 13
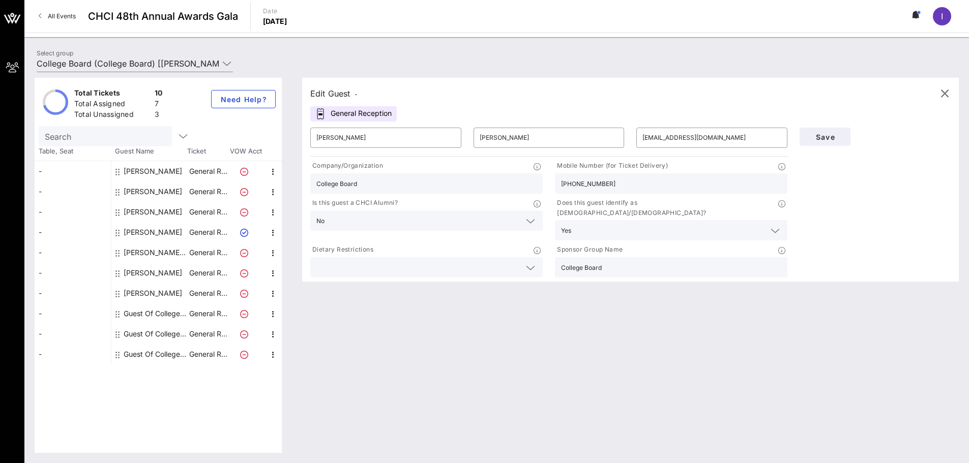
click at [394, 329] on div "Edit Guest - General Reception ​ Barbara ​ Cronan ​ bcronan@collegeboard.org Co…" at bounding box center [625, 265] width 667 height 375
click at [828, 130] on button "Save" at bounding box center [824, 137] width 51 height 18
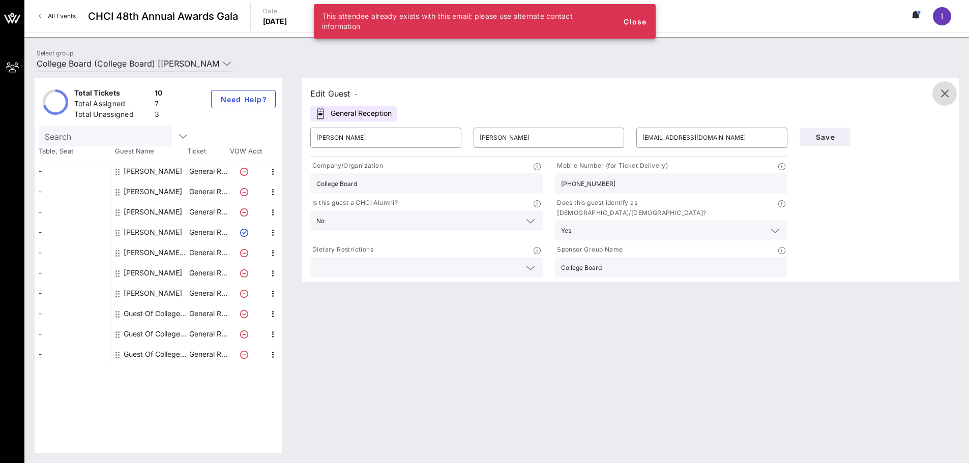
click at [941, 90] on icon "button" at bounding box center [944, 93] width 12 height 12
click at [941, 90] on div "Edit Guest - General Reception ​ Barbara ​ Cronan ​ bcronan@collegeboard.org Co…" at bounding box center [625, 265] width 667 height 375
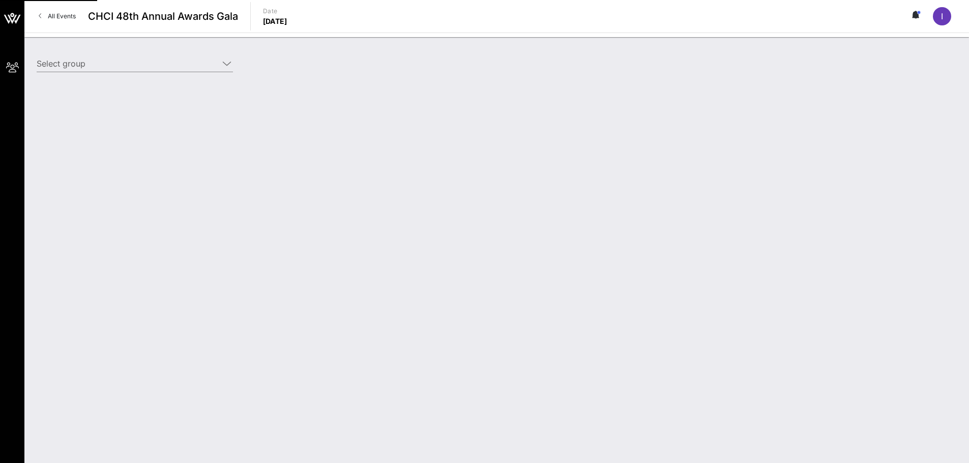
type input "College Board (College Board) [[PERSON_NAME], [EMAIL_ADDRESS][DOMAIN_NAME]]"
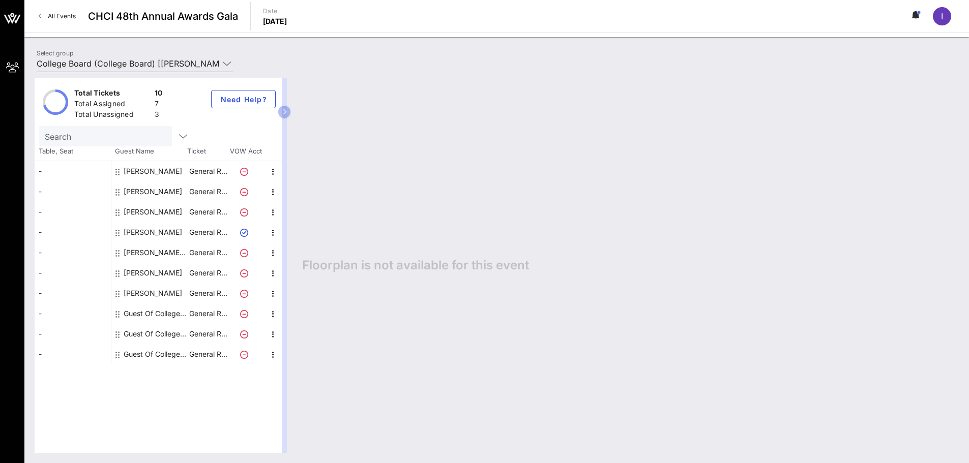
click at [140, 313] on div "Guest Of College Board" at bounding box center [156, 314] width 64 height 20
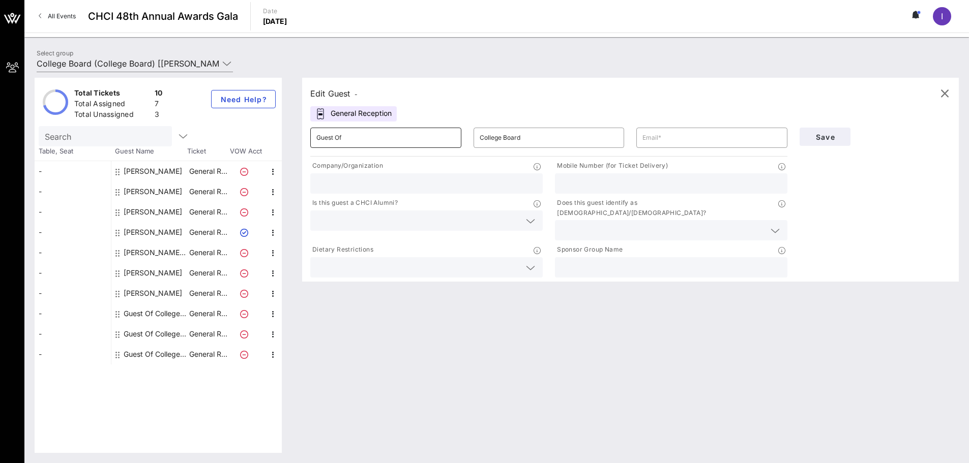
click at [371, 136] on input "Guest Of" at bounding box center [385, 138] width 139 height 16
type input "Barbara"
type input "Cronan"
type input "bcronan@collegeboard.org"
type input "College Board"
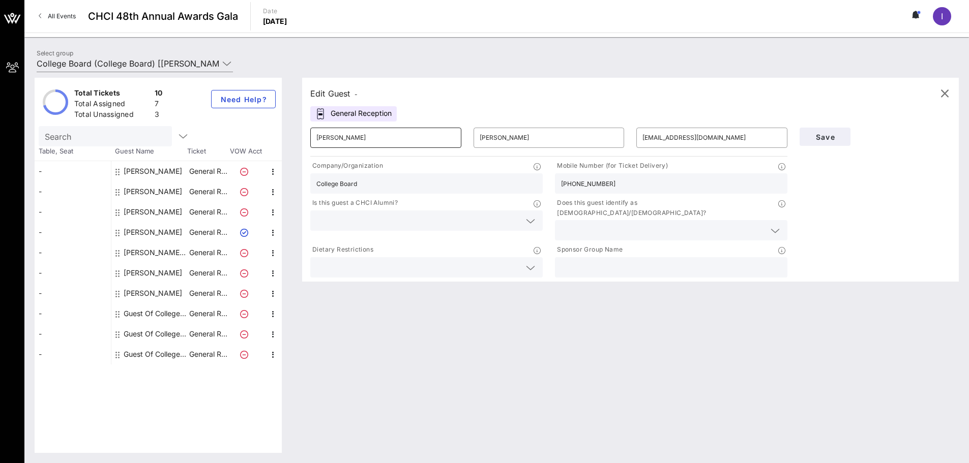
type input "646-385-5320"
click at [450, 223] on input "text" at bounding box center [418, 220] width 204 height 13
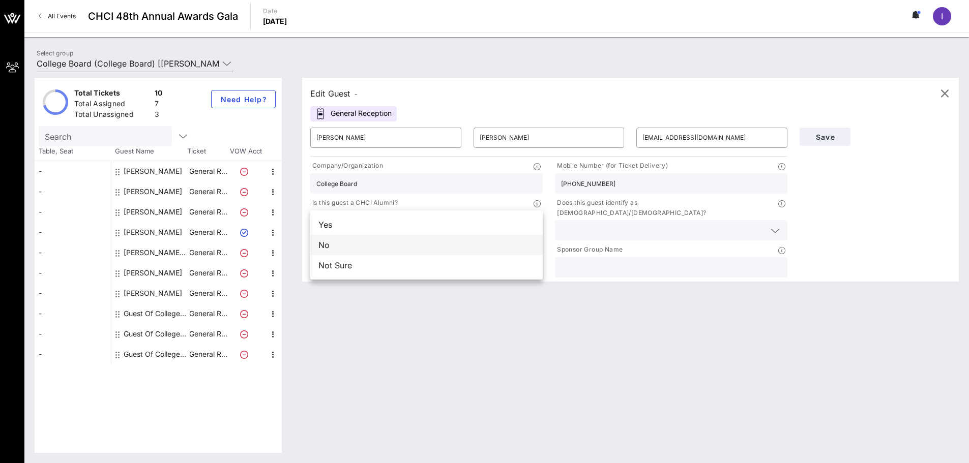
click at [398, 242] on div "No" at bounding box center [426, 245] width 232 height 20
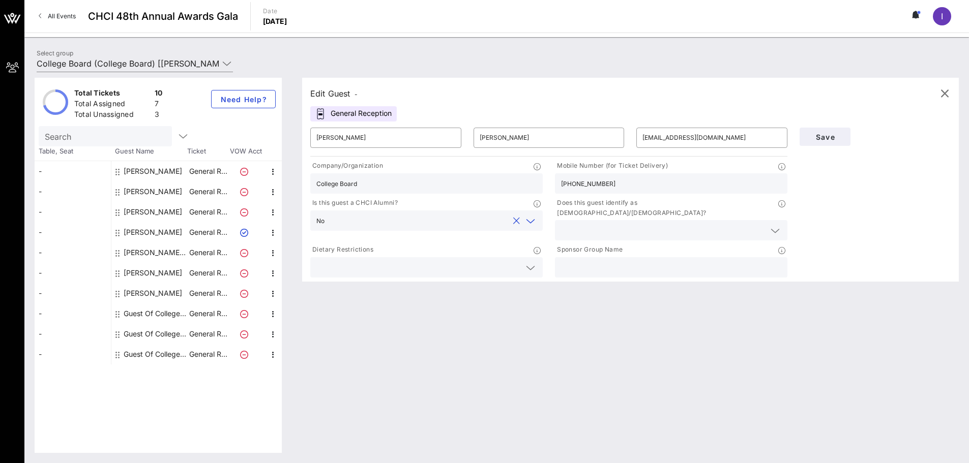
click at [703, 224] on input "text" at bounding box center [663, 230] width 204 height 13
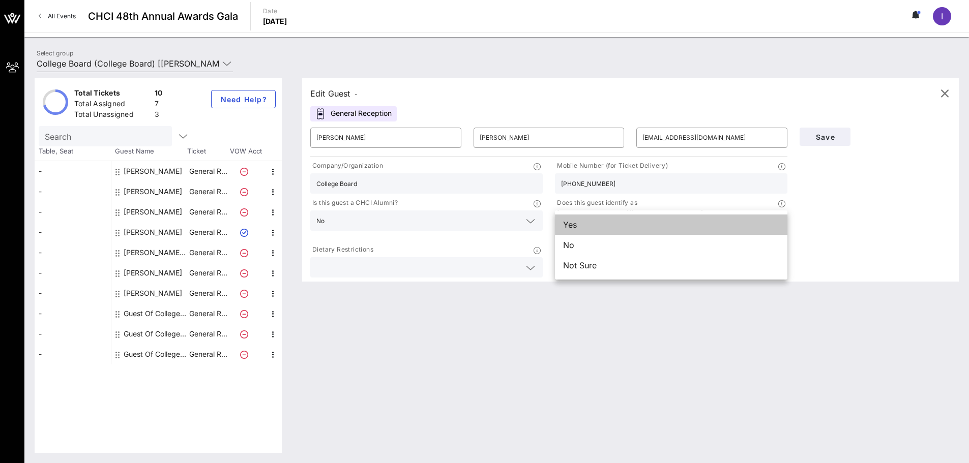
click at [637, 225] on div "Yes" at bounding box center [671, 225] width 232 height 20
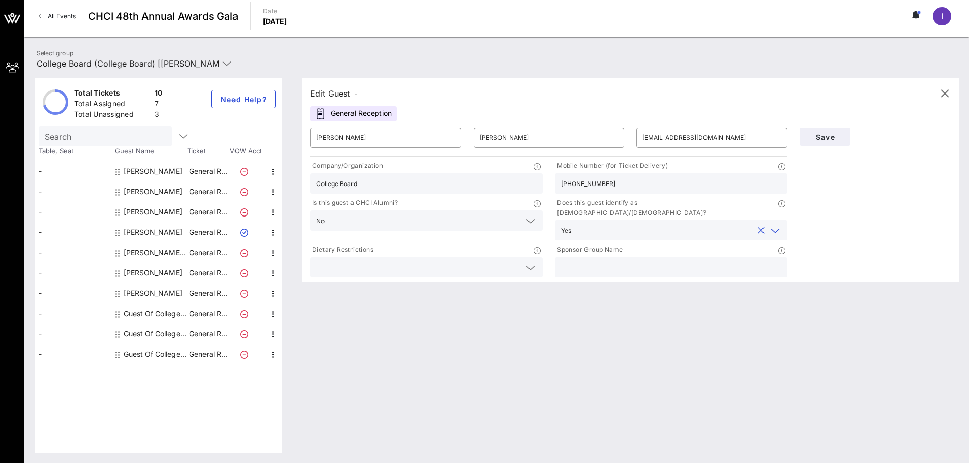
click at [447, 257] on div at bounding box center [426, 267] width 220 height 20
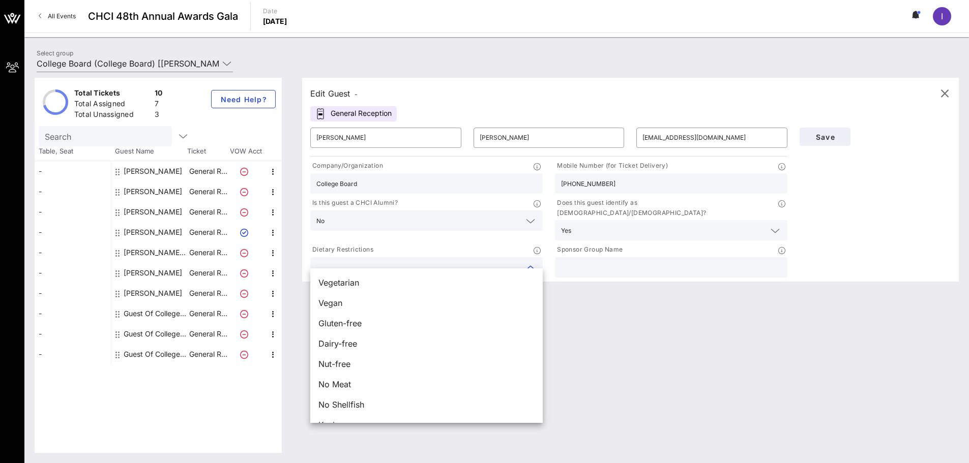
click at [565, 261] on input "text" at bounding box center [671, 267] width 220 height 13
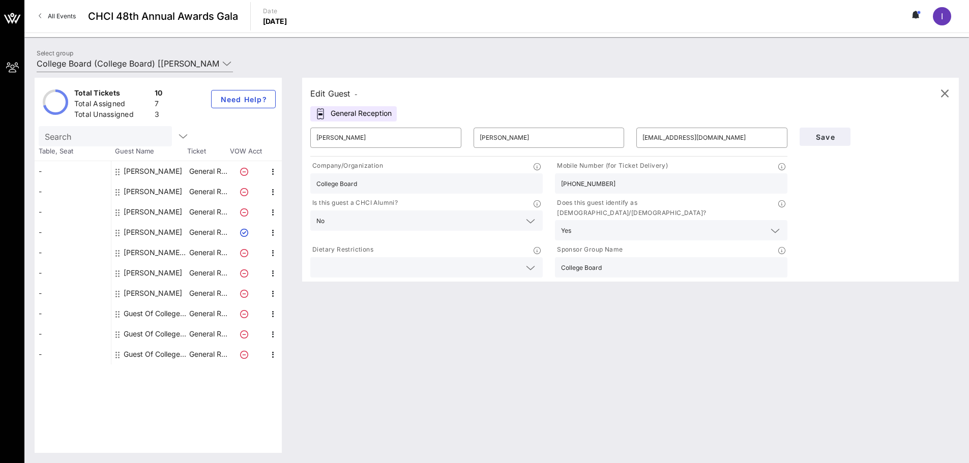
type input "College Board"
click at [824, 134] on span "Save" at bounding box center [825, 137] width 35 height 9
click at [942, 92] on icon "button" at bounding box center [944, 93] width 12 height 12
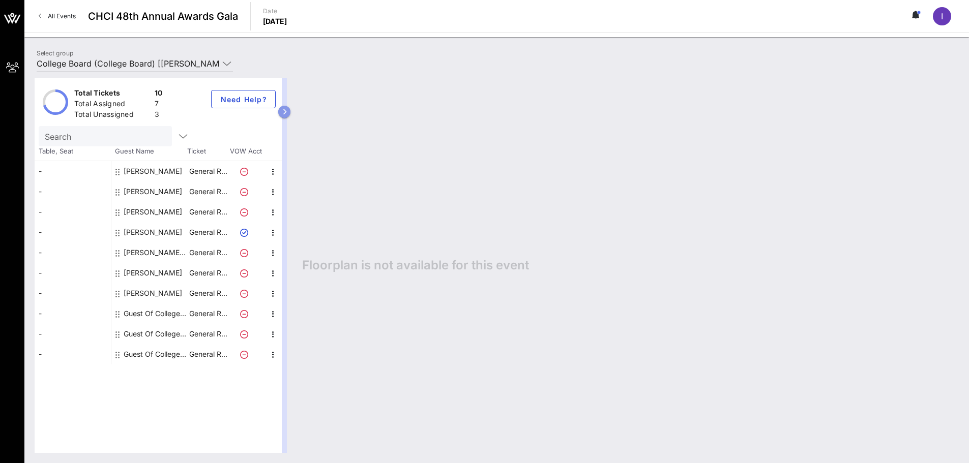
click at [285, 106] on button "button" at bounding box center [284, 112] width 12 height 12
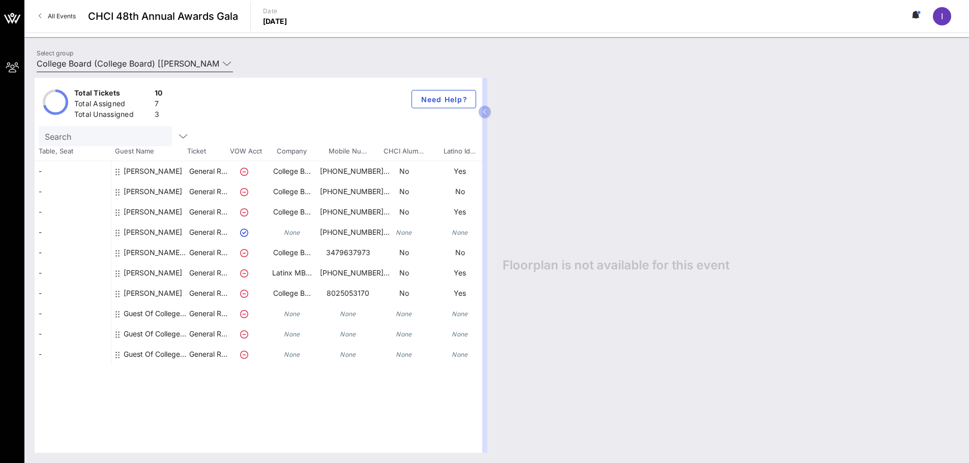
click at [227, 65] on icon at bounding box center [226, 63] width 9 height 12
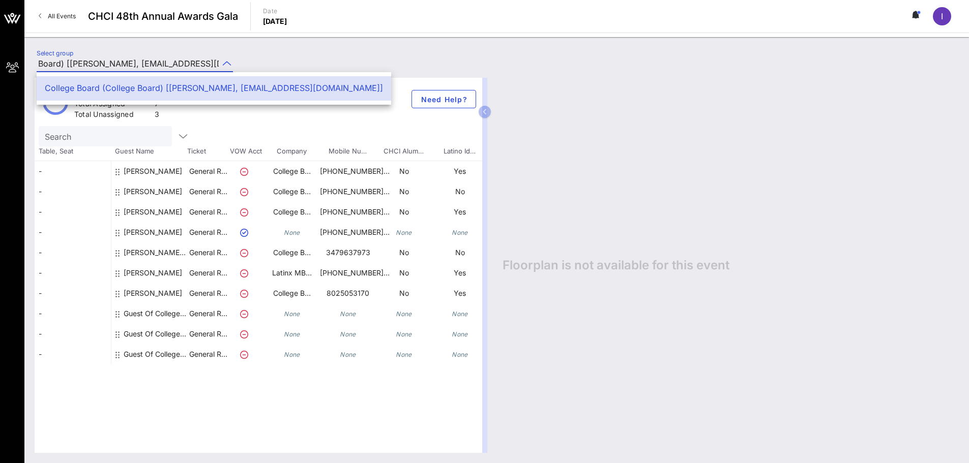
click at [371, 65] on div "Select group College Board (College Board) [Ismael Ayala, iayala@collegeboard.o…" at bounding box center [497, 65] width 932 height 36
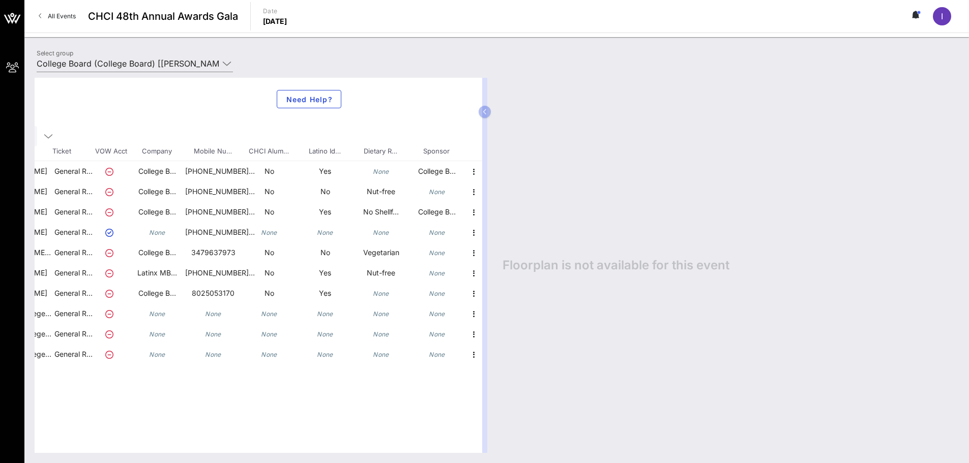
scroll to position [0, 0]
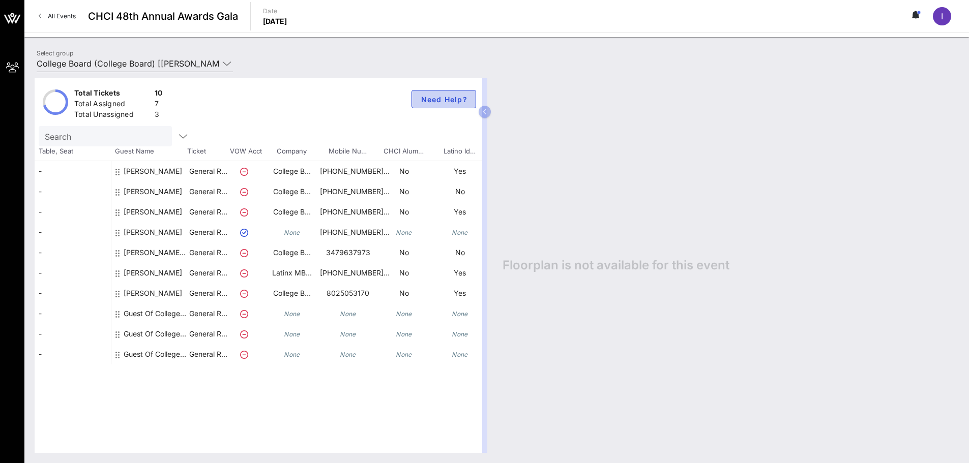
click at [447, 98] on span "Need Help?" at bounding box center [443, 99] width 47 height 9
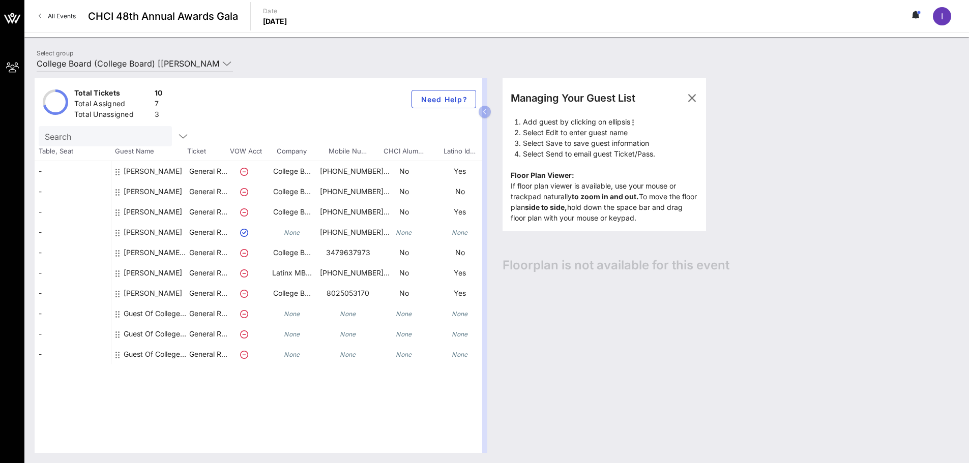
click at [146, 230] on div "Ismael Ayala" at bounding box center [153, 236] width 58 height 28
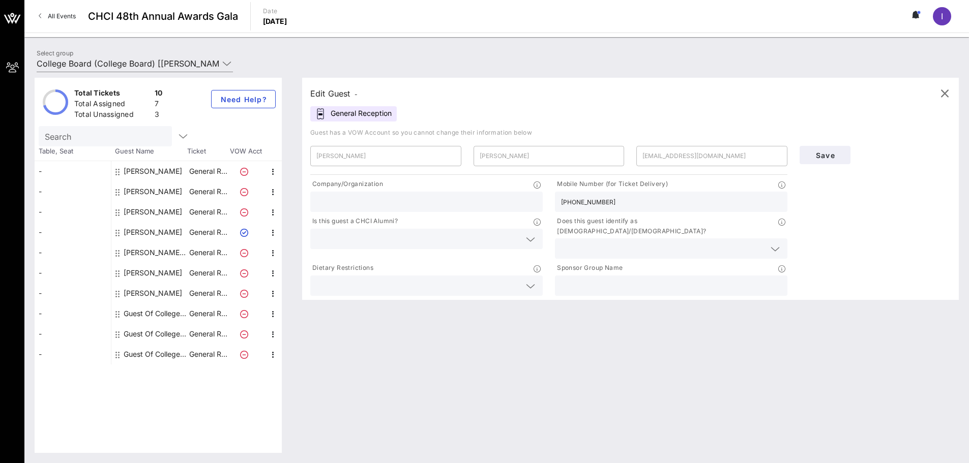
click at [342, 199] on input "text" at bounding box center [426, 201] width 220 height 13
type input "College Board"
click at [609, 242] on input "text" at bounding box center [663, 248] width 204 height 13
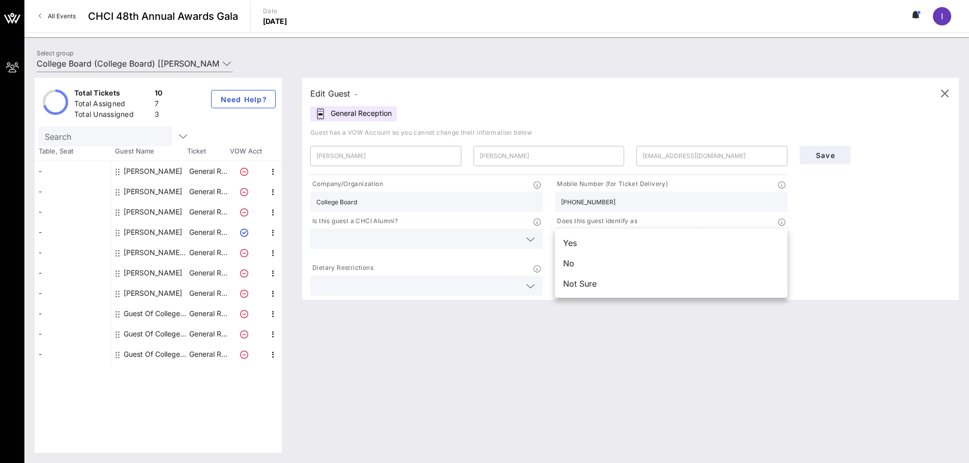
click at [602, 246] on div "Yes" at bounding box center [671, 243] width 232 height 20
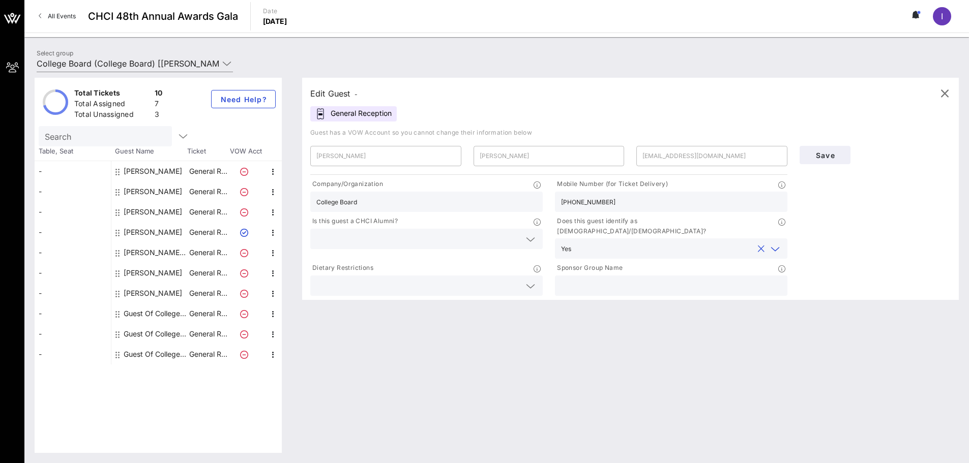
click at [530, 240] on icon at bounding box center [530, 239] width 9 height 12
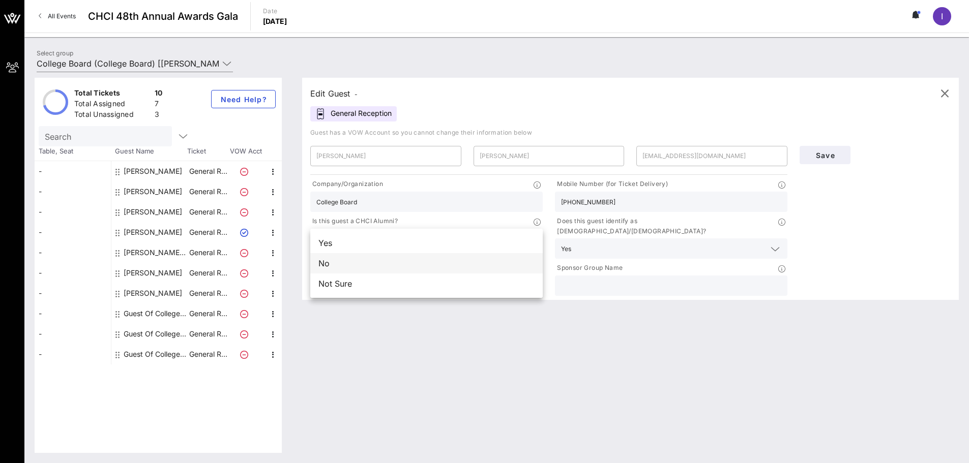
click at [421, 263] on div "No" at bounding box center [426, 263] width 232 height 20
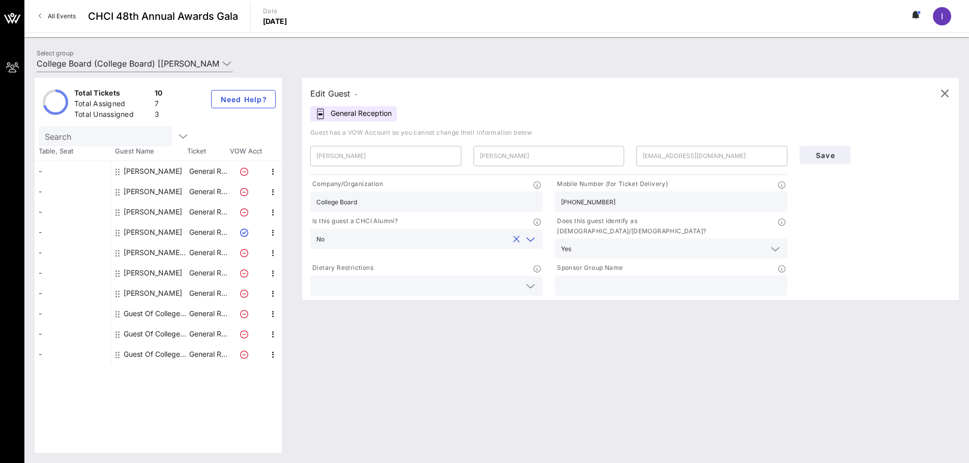
click at [574, 279] on input "text" at bounding box center [671, 285] width 220 height 13
type input "College Board"
click at [382, 279] on input "text" at bounding box center [418, 285] width 204 height 13
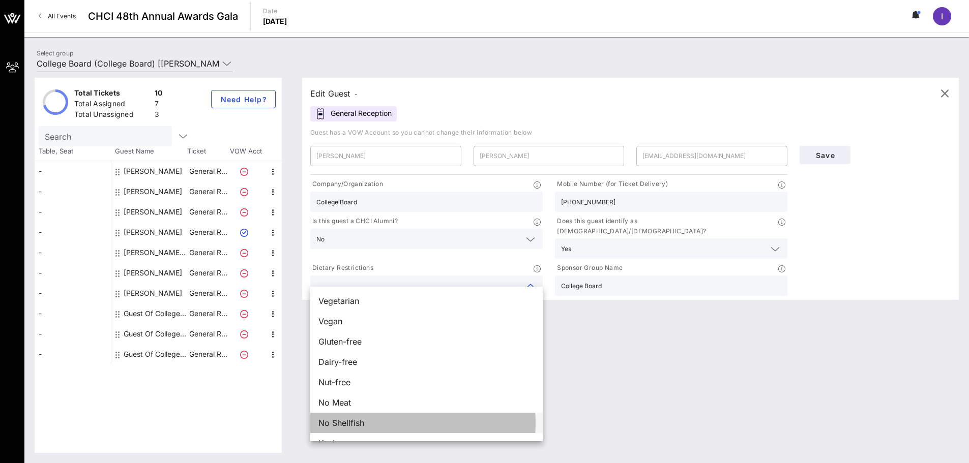
click at [371, 426] on div "No Shellfish" at bounding box center [426, 423] width 232 height 20
click at [612, 384] on div "Edit Guest - General Reception Guest has a VOW Account so you cannot change the…" at bounding box center [625, 265] width 667 height 375
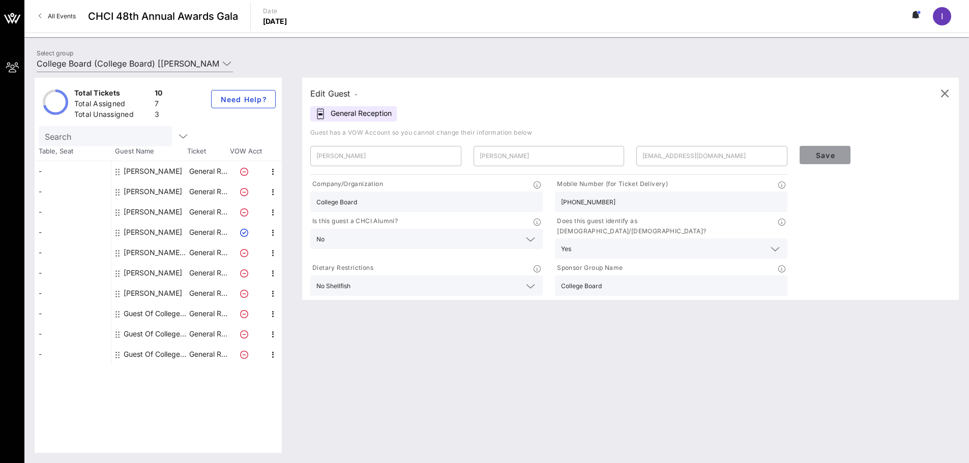
click at [829, 151] on span "Save" at bounding box center [825, 155] width 35 height 9
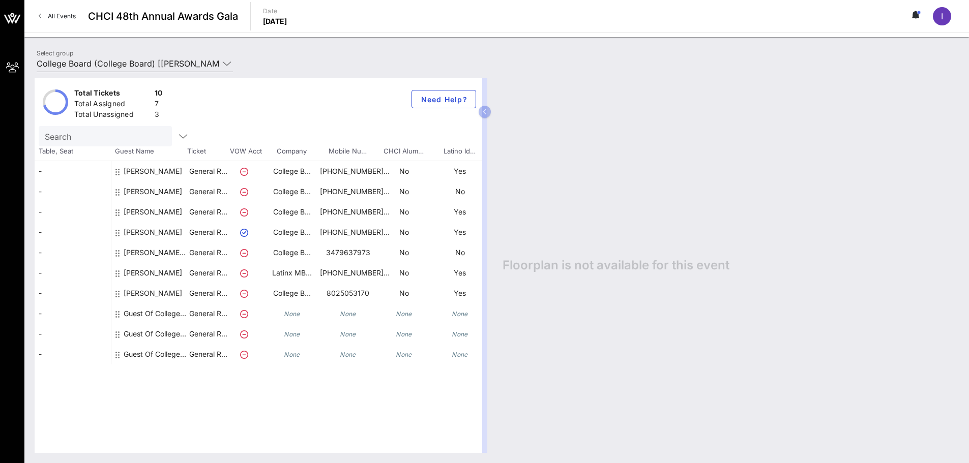
click at [182, 312] on div "Guest Of College Board" at bounding box center [156, 314] width 64 height 20
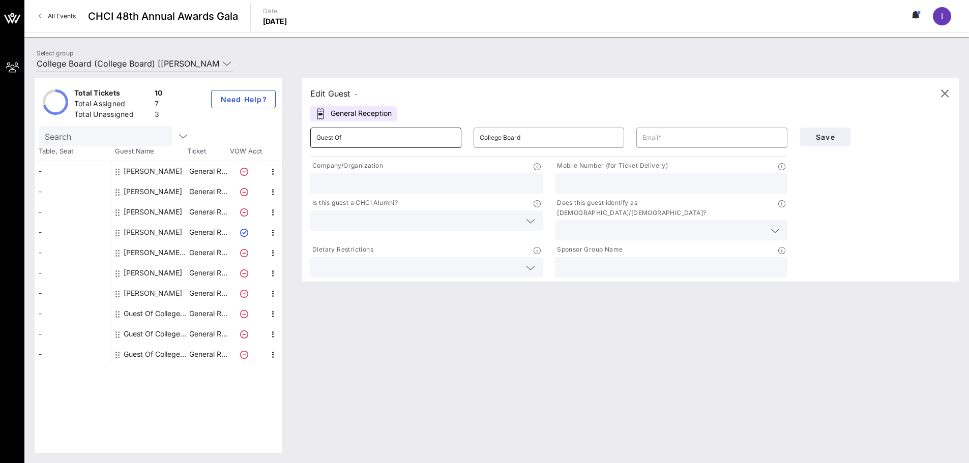
click at [368, 144] on input "Guest Of" at bounding box center [385, 138] width 139 height 16
type input "Tiffany"
type input "Gomez"
type input "tgomez@collegeboard.org"
click at [488, 186] on input "text" at bounding box center [426, 183] width 220 height 13
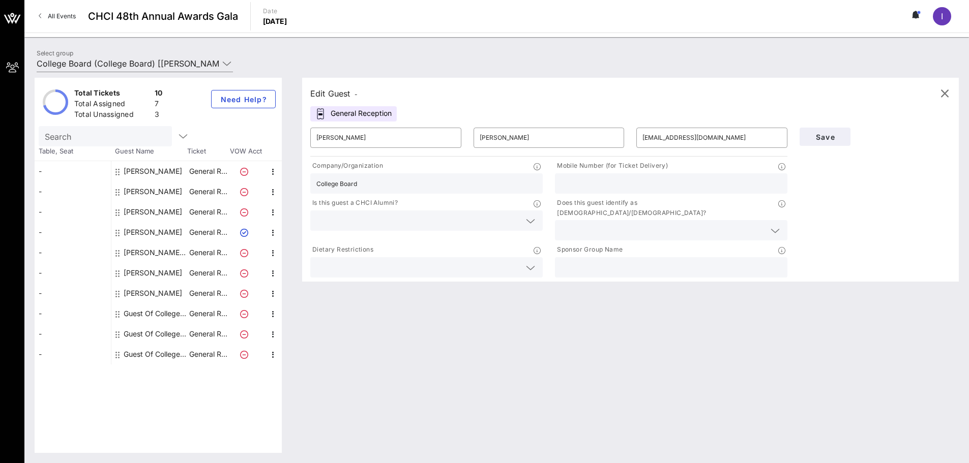
type input "College Board"
click at [522, 220] on div at bounding box center [426, 221] width 220 height 20
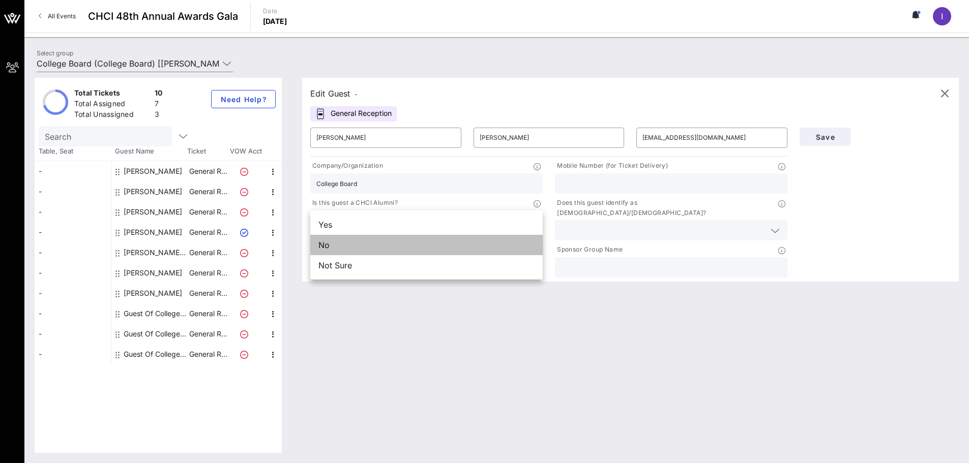
click at [414, 253] on div "No" at bounding box center [426, 245] width 232 height 20
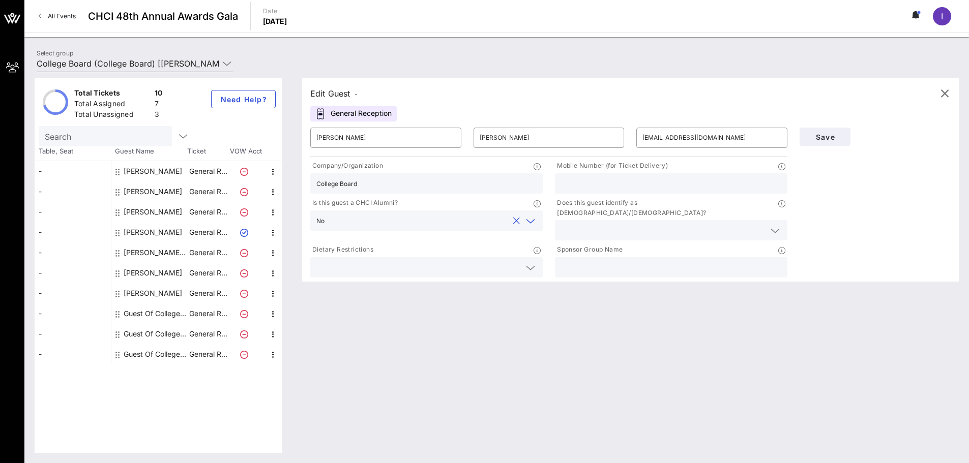
click at [620, 224] on input "text" at bounding box center [663, 230] width 204 height 13
click at [620, 224] on div "My Groups CHCI 48th Annual Awards Gala All Events CHCI 48th Annual Awards Gala …" at bounding box center [484, 231] width 969 height 463
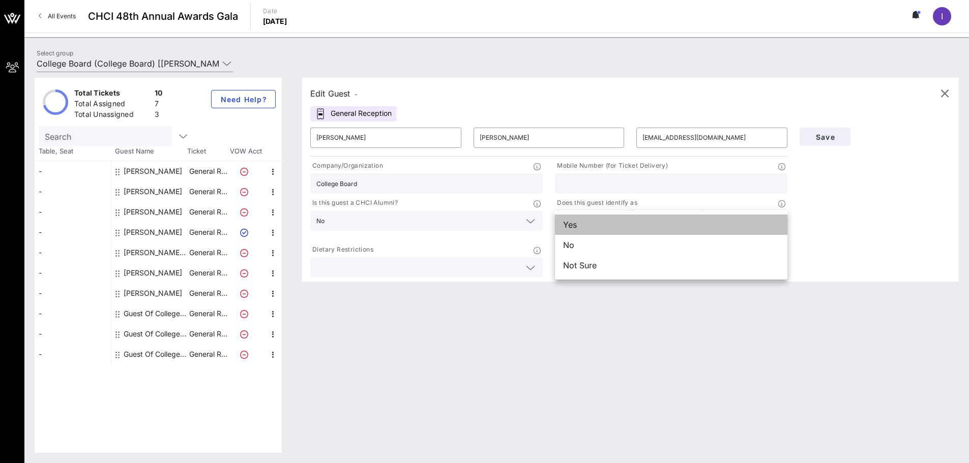
click at [608, 229] on div "Yes" at bounding box center [671, 225] width 232 height 20
click at [608, 229] on div at bounding box center [671, 230] width 220 height 20
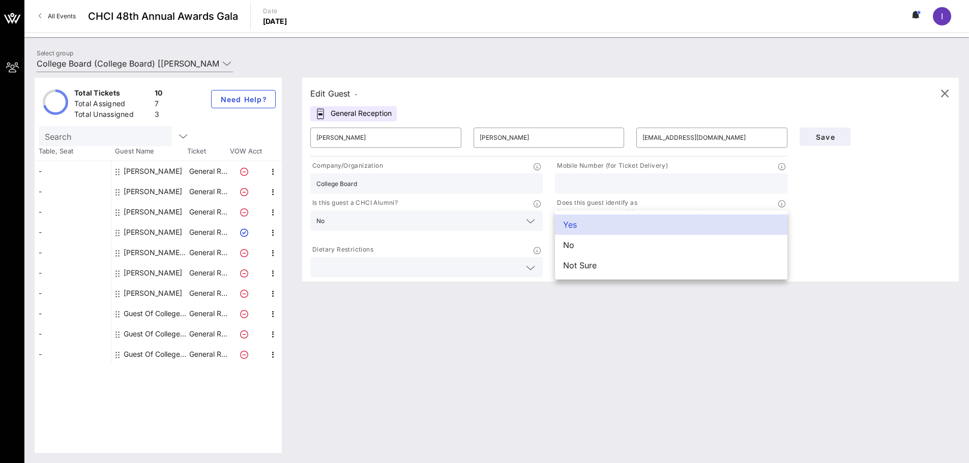
click at [602, 224] on div "Yes" at bounding box center [671, 225] width 232 height 20
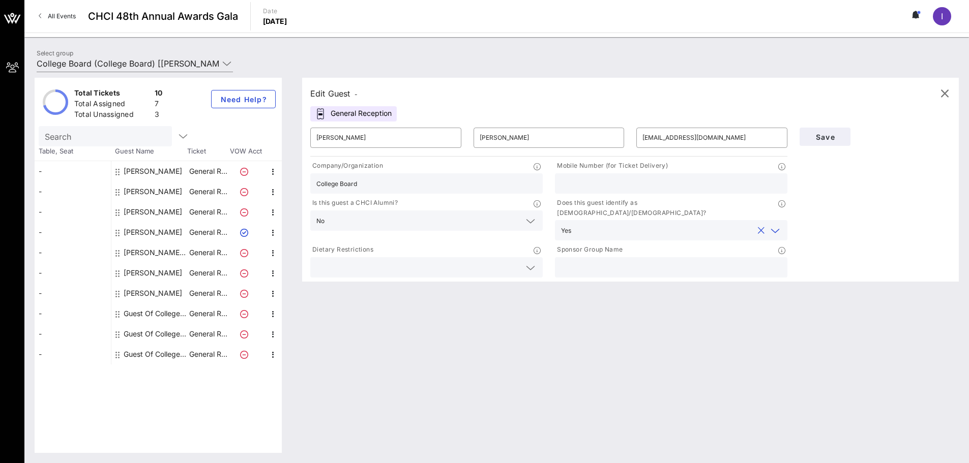
click at [605, 261] on input "text" at bounding box center [671, 267] width 220 height 13
type input "College Board"
click at [816, 139] on span "Save" at bounding box center [825, 137] width 35 height 9
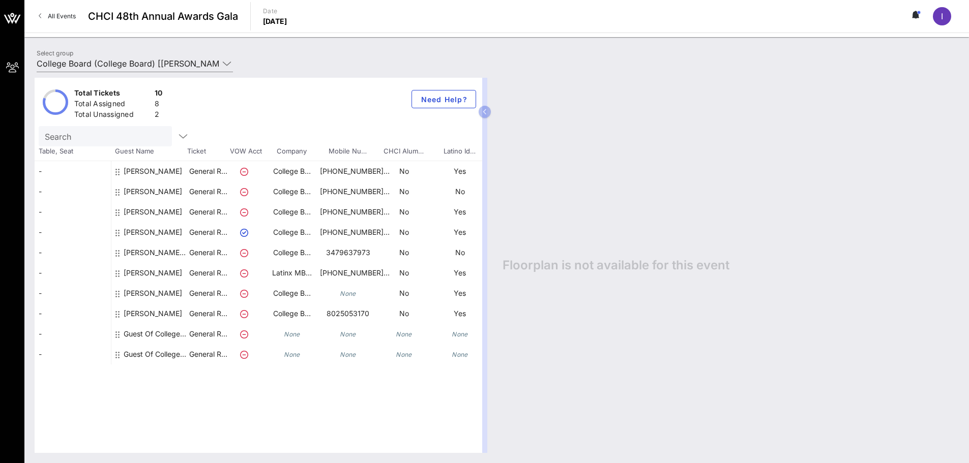
drag, startPoint x: 61, startPoint y: 12, endPoint x: 71, endPoint y: 18, distance: 11.4
click at [61, 12] on link "All Events" at bounding box center [57, 16] width 49 height 16
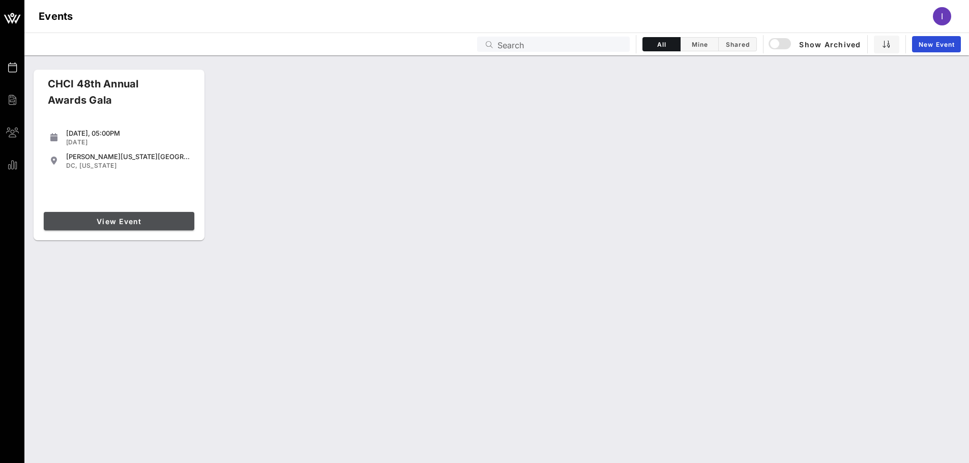
click at [144, 214] on link "View Event" at bounding box center [119, 221] width 151 height 18
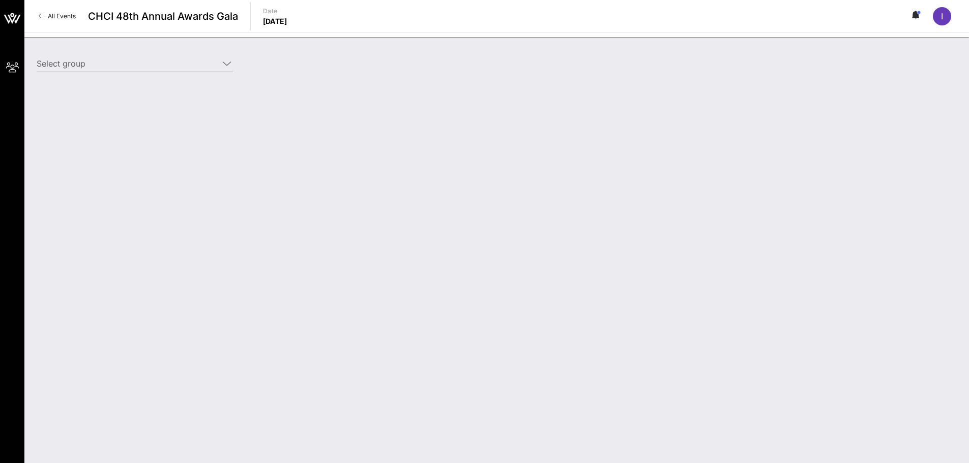
type input "College Board (College Board) [Ismael Ayala, iayala@collegeboard.org]"
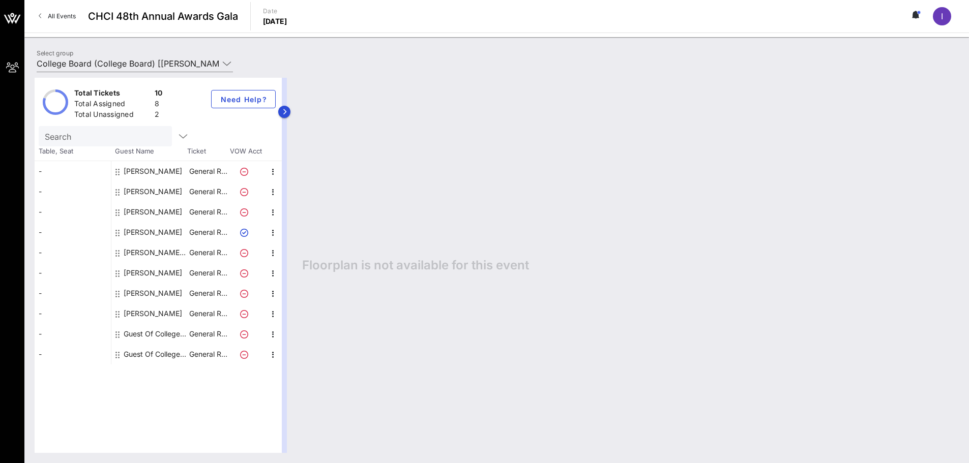
click at [283, 104] on div at bounding box center [284, 265] width 5 height 375
click at [288, 107] on button "button" at bounding box center [284, 112] width 12 height 12
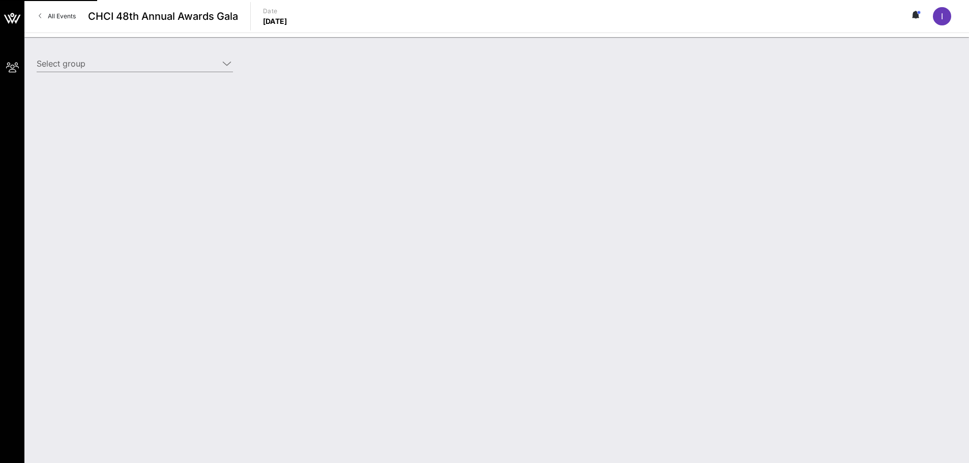
type input "College Board (College Board) [Ismael Ayala, iayala@collegeboard.org]"
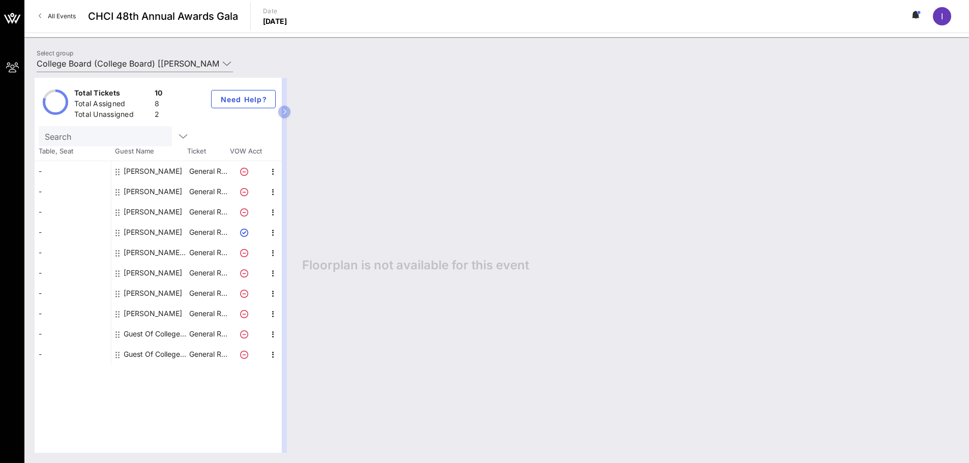
click at [941, 9] on div "I" at bounding box center [942, 16] width 18 height 18
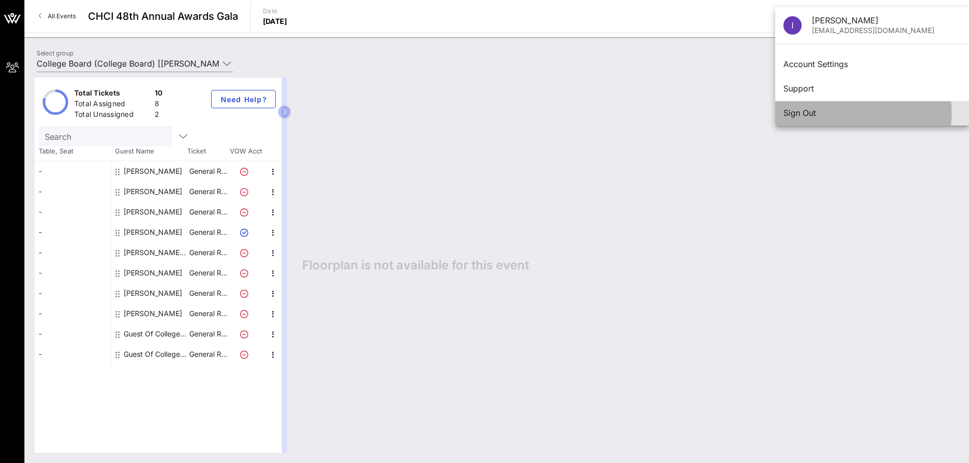
click at [803, 120] on div "Sign Out" at bounding box center [871, 113] width 177 height 22
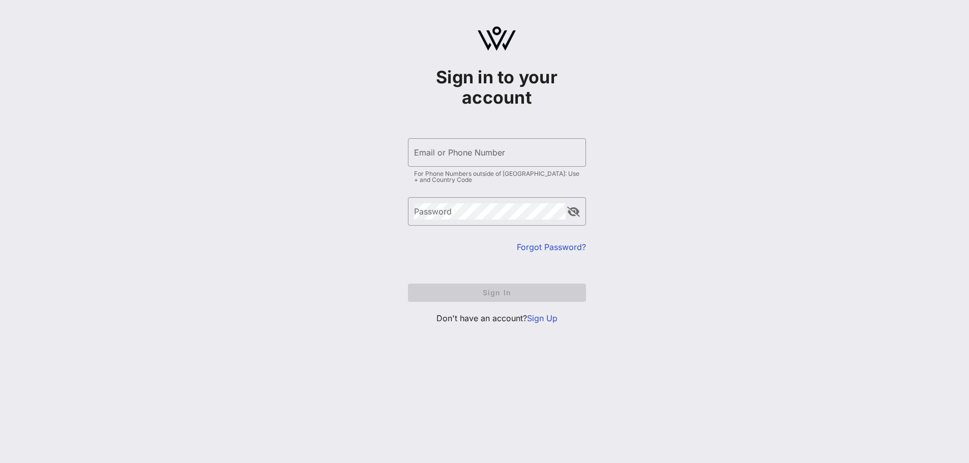
type input "iayala@collegeboard.org"
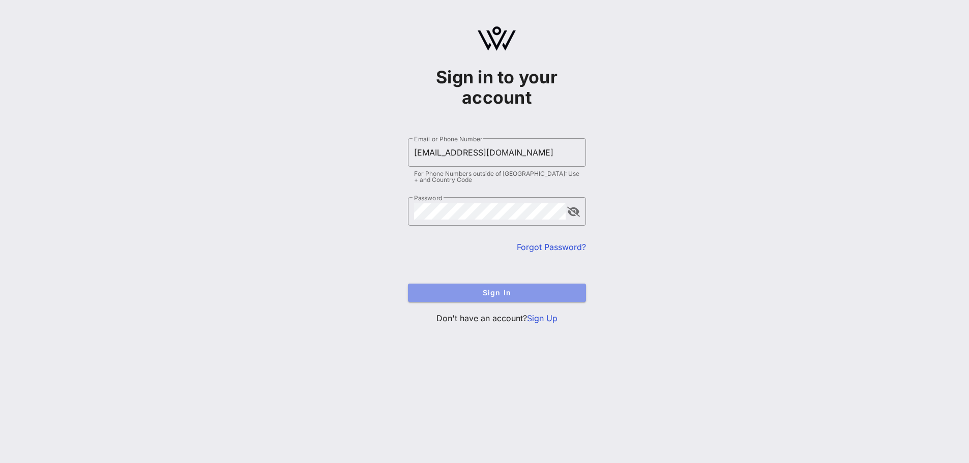
click at [500, 298] on button "Sign In" at bounding box center [497, 293] width 178 height 18
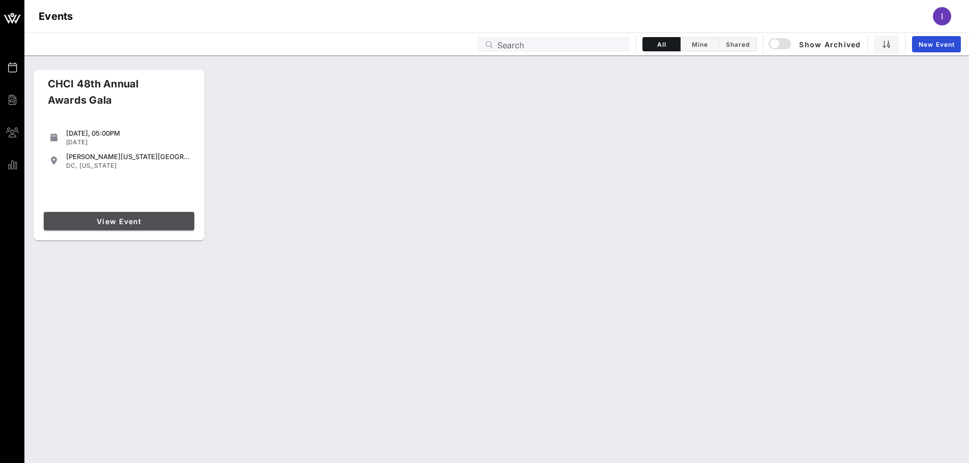
click at [136, 226] on link "View Event" at bounding box center [119, 221] width 151 height 18
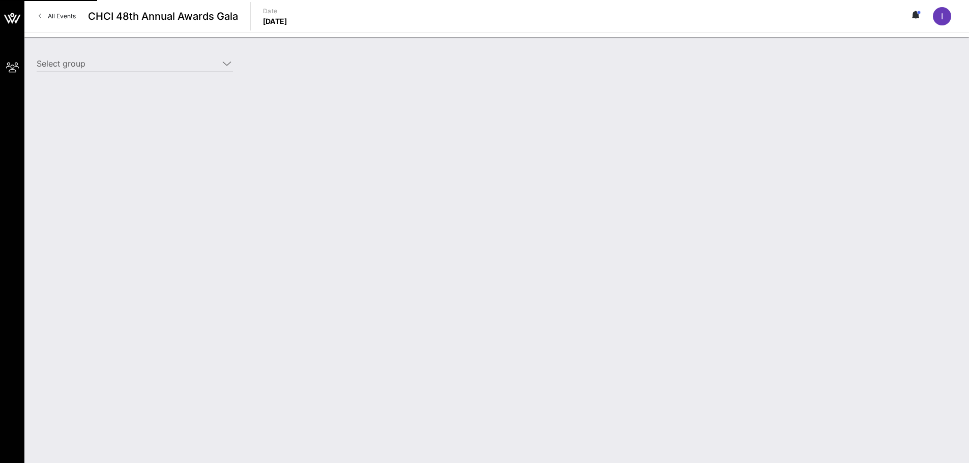
type input "College Board (College Board) [Ismael Ayala, iayala@collegeboard.org]"
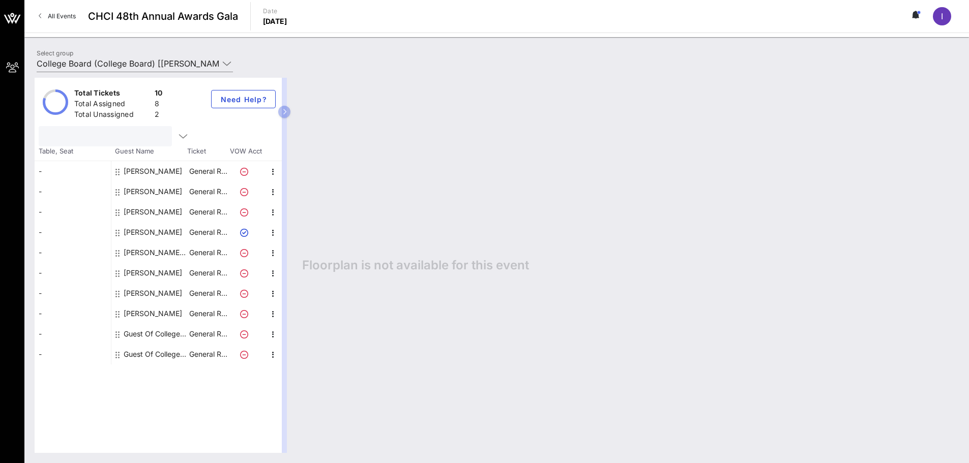
click at [130, 137] on input "text" at bounding box center [104, 136] width 119 height 13
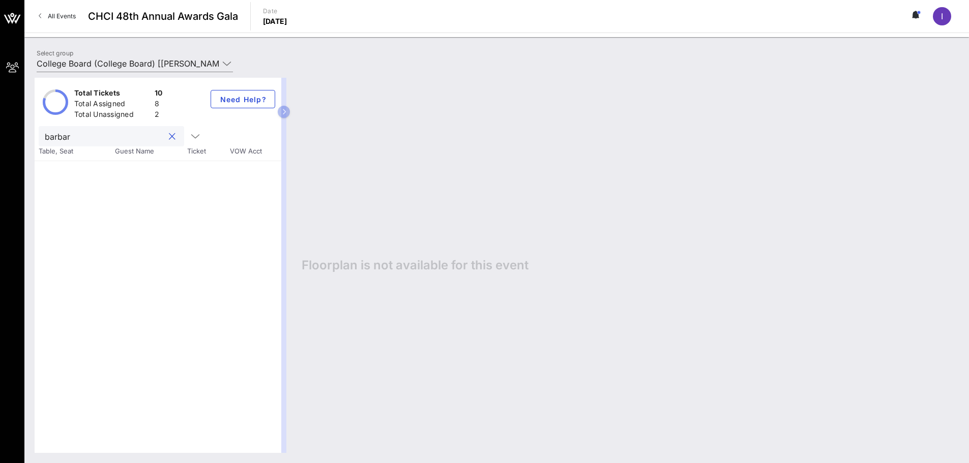
type input "barbar"
click at [452, 187] on div "Floorplan is not available for this event" at bounding box center [624, 265] width 667 height 375
click at [44, 15] on link "All Events" at bounding box center [57, 16] width 49 height 16
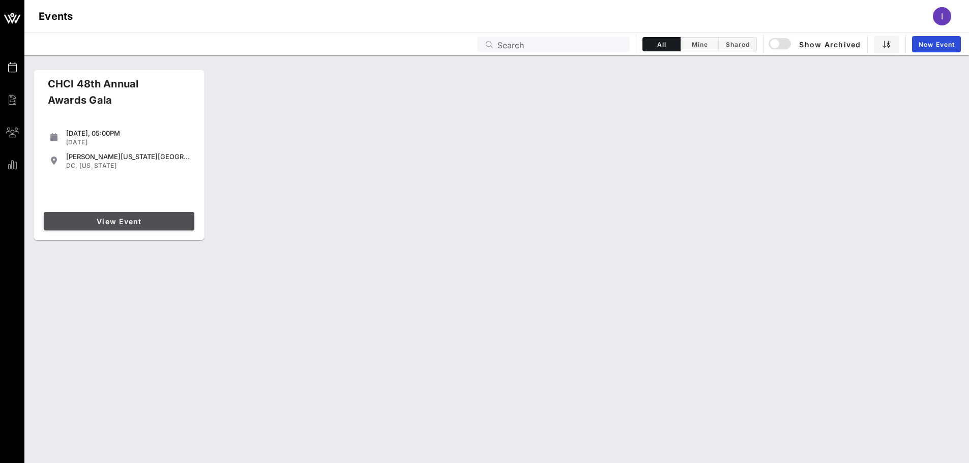
click at [133, 228] on link "View Event" at bounding box center [119, 221] width 151 height 18
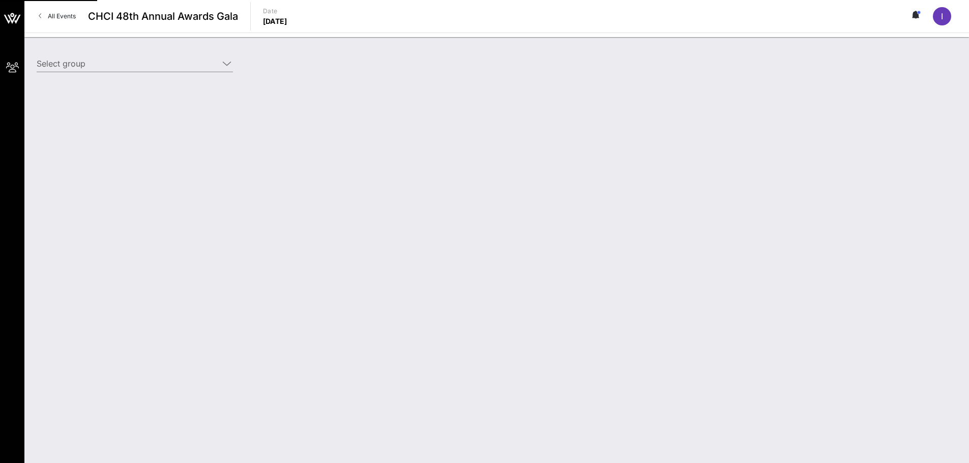
type input "College Board (College Board) [Ismael Ayala, iayala@collegeboard.org]"
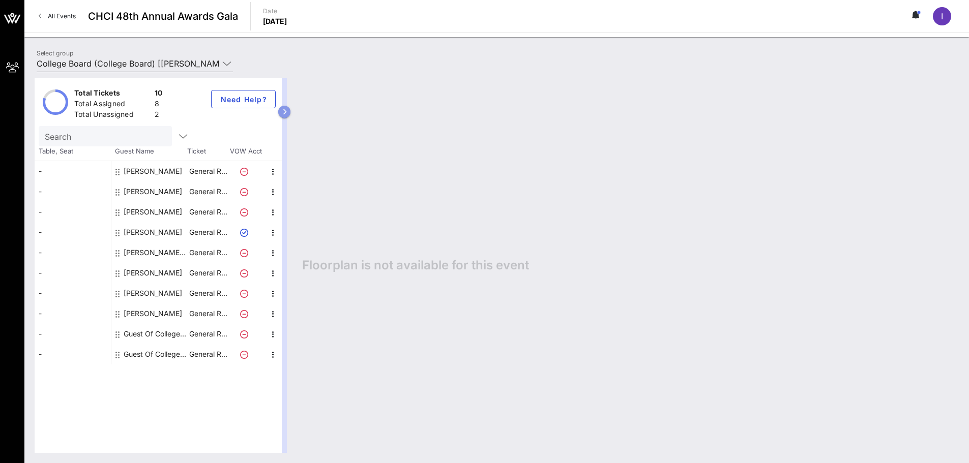
click at [285, 109] on icon "button" at bounding box center [284, 112] width 5 height 6
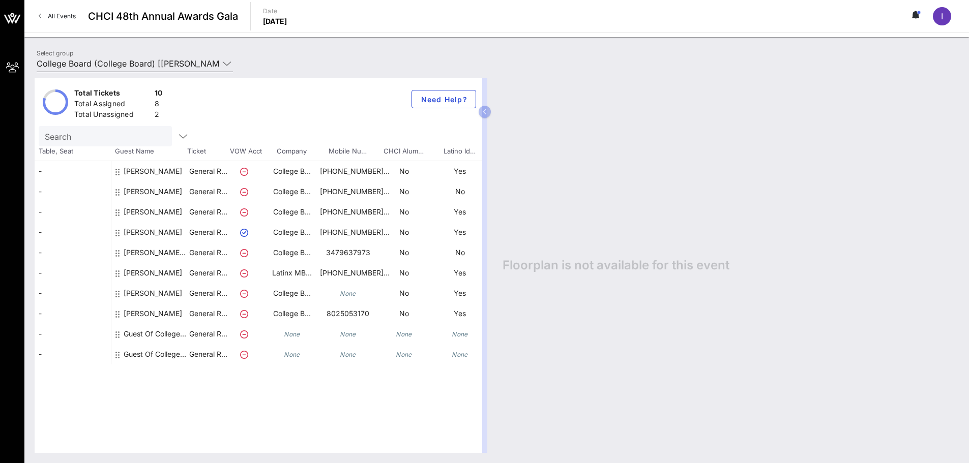
click at [213, 66] on input "College Board (College Board) [Ismael Ayala, iayala@collegeboard.org]" at bounding box center [128, 63] width 182 height 16
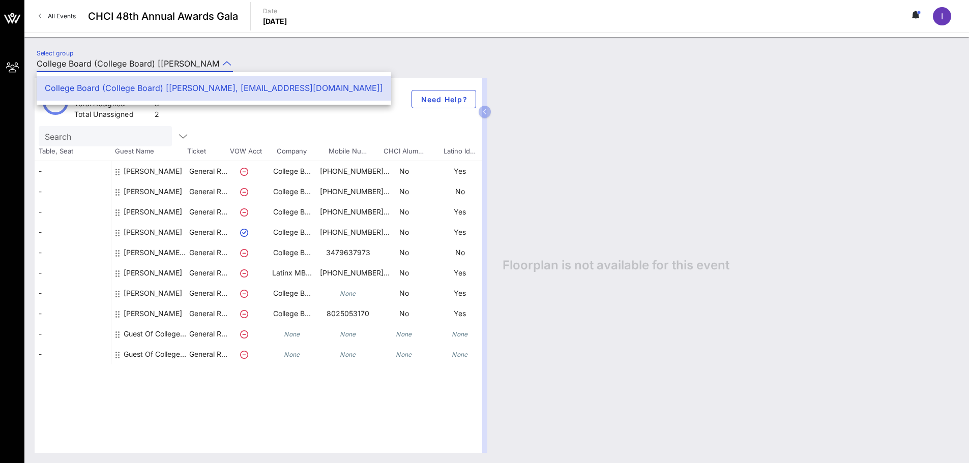
click at [634, 108] on div "Floorplan is not available for this event" at bounding box center [725, 265] width 466 height 375
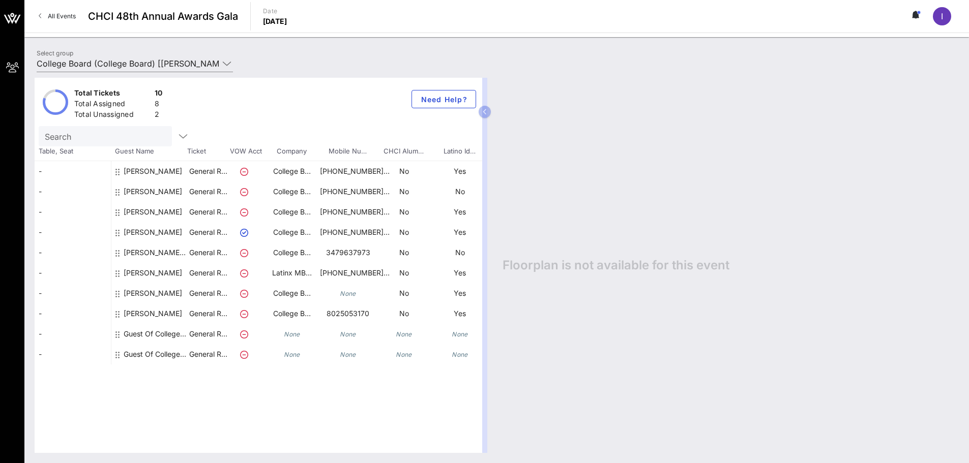
click at [946, 11] on div "I" at bounding box center [942, 16] width 18 height 18
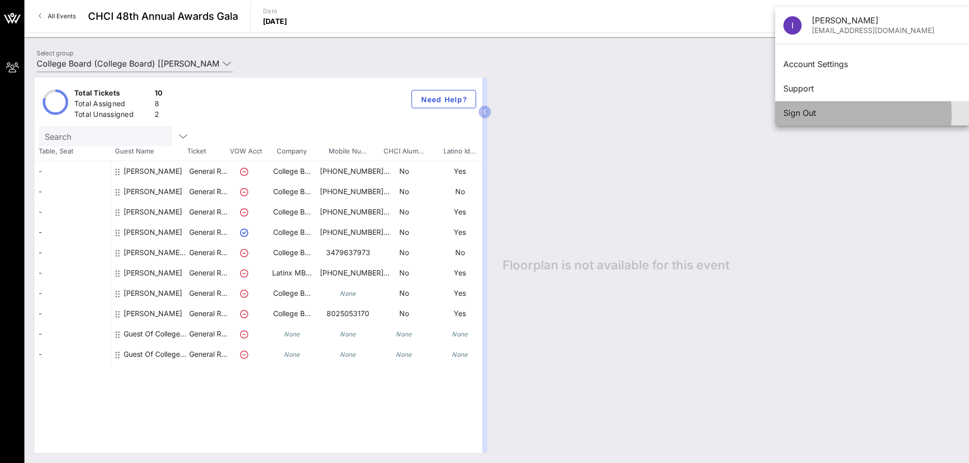
click at [805, 112] on div "Sign Out" at bounding box center [871, 113] width 177 height 10
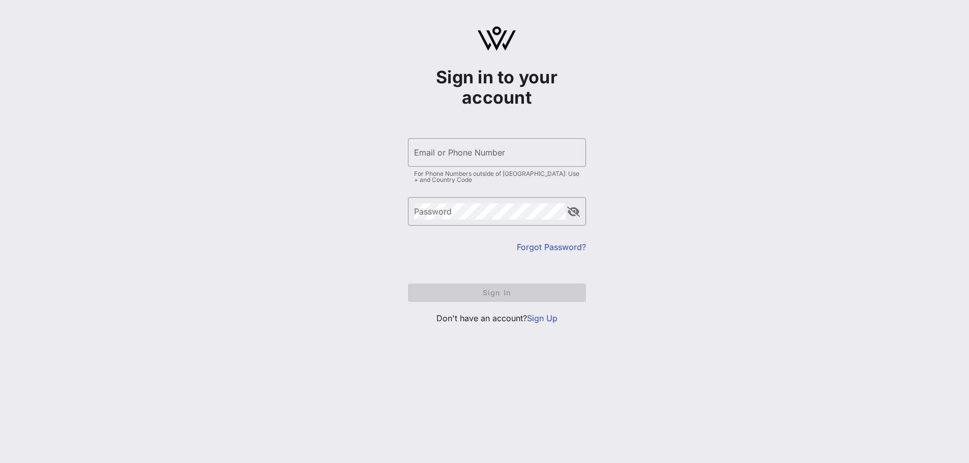
type input "iayala@collegeboard.org"
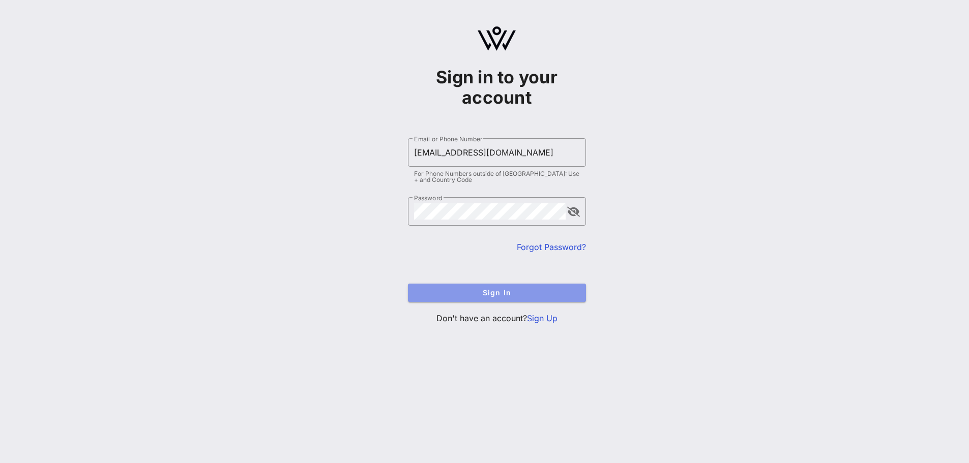
click at [460, 287] on button "Sign In" at bounding box center [497, 293] width 178 height 18
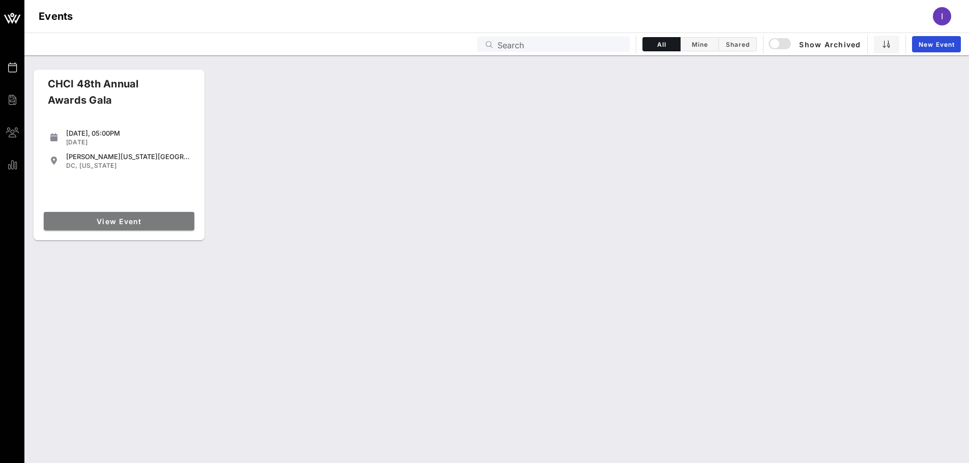
click at [163, 214] on link "View Event" at bounding box center [119, 221] width 151 height 18
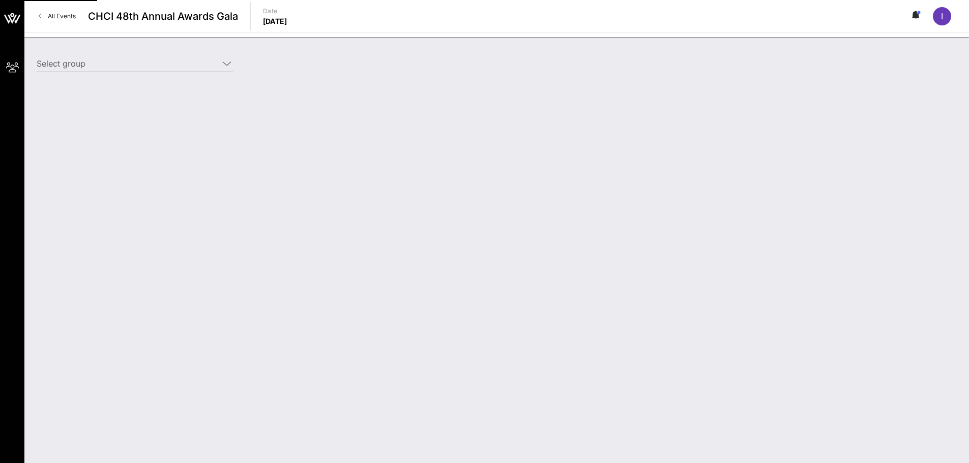
type input "College Board (College Board) [Ismael Ayala, iayala@collegeboard.org]"
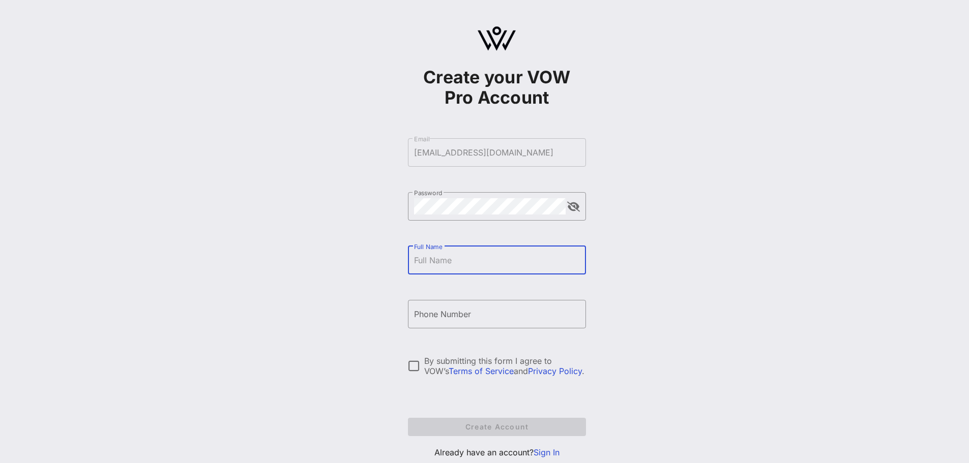
click at [463, 261] on input "Full Name" at bounding box center [497, 260] width 166 height 16
type input "[PERSON_NAME]"
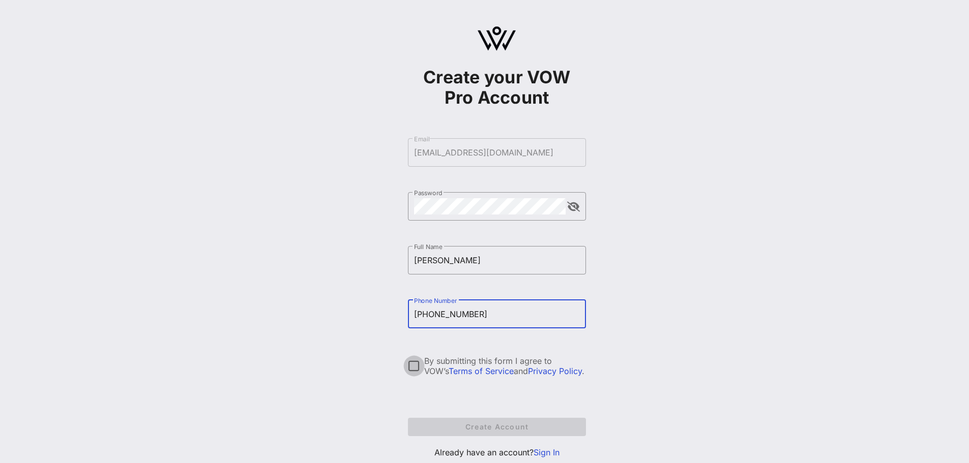
type input "[PHONE_NUMBER]"
click at [412, 361] on div at bounding box center [413, 366] width 17 height 17
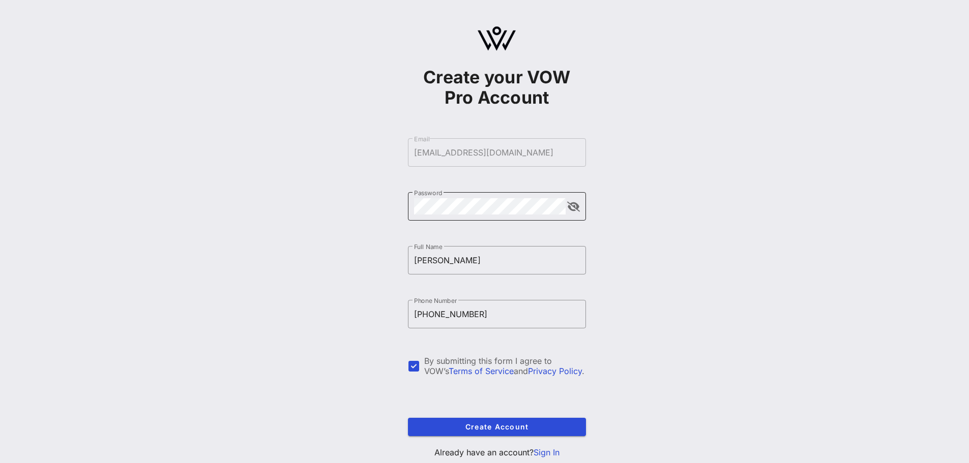
click at [573, 207] on button "append icon" at bounding box center [573, 207] width 13 height 10
click at [573, 207] on button "append icon" at bounding box center [574, 207] width 12 height 10
click at [548, 436] on button "Create Account" at bounding box center [497, 427] width 178 height 18
